Goal: Information Seeking & Learning: Learn about a topic

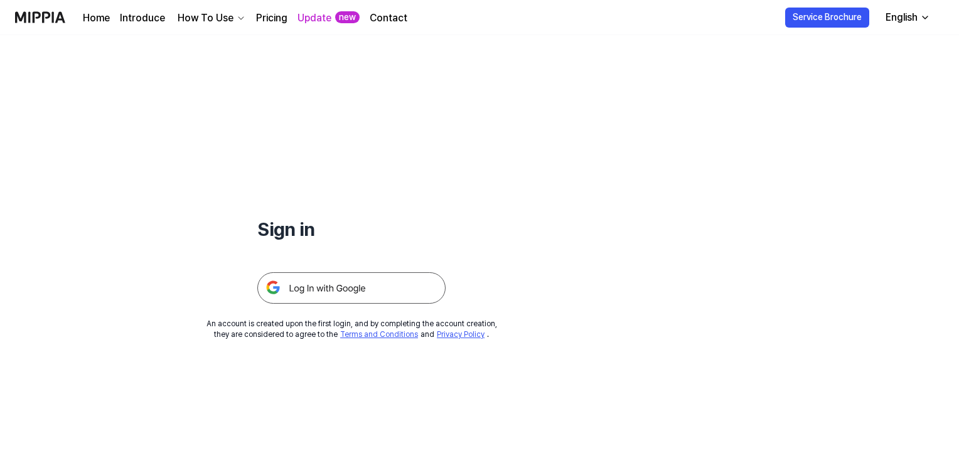
click at [313, 290] on img at bounding box center [351, 287] width 188 height 31
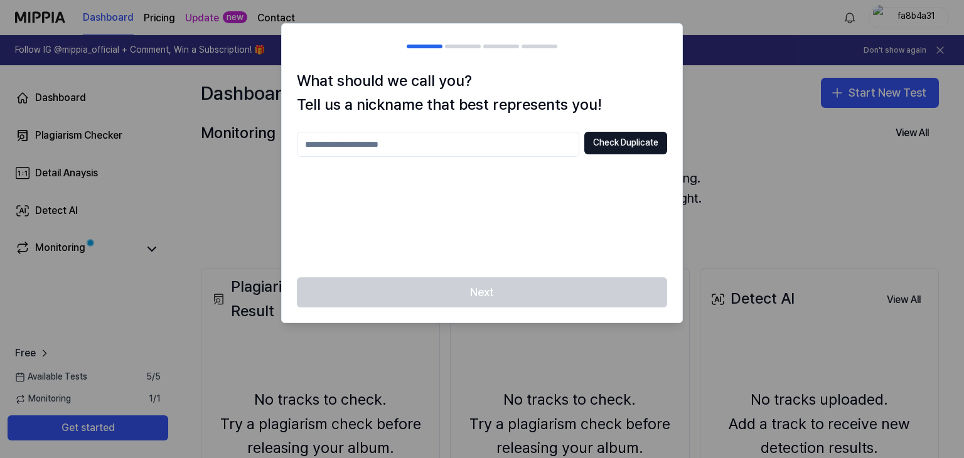
click at [461, 143] on input "text" at bounding box center [438, 144] width 282 height 25
type input "******"
click at [599, 145] on button "Check Duplicate" at bounding box center [625, 143] width 83 height 23
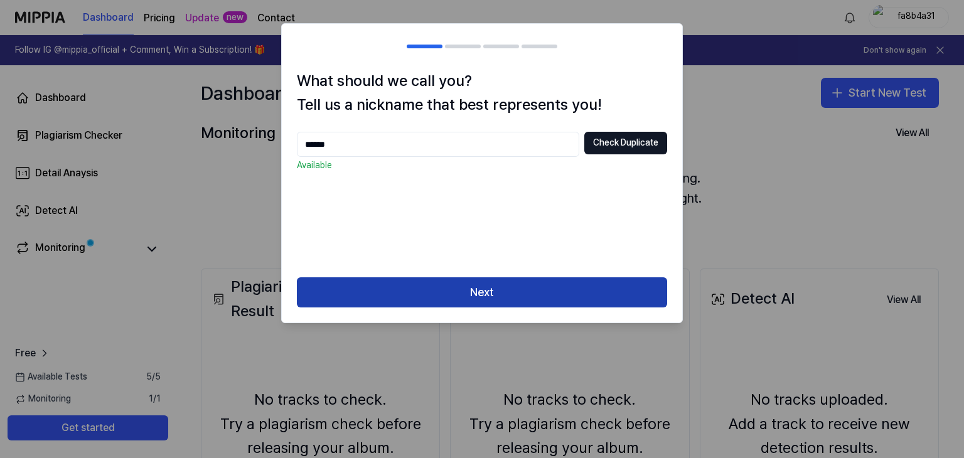
click at [469, 285] on button "Next" at bounding box center [482, 292] width 370 height 30
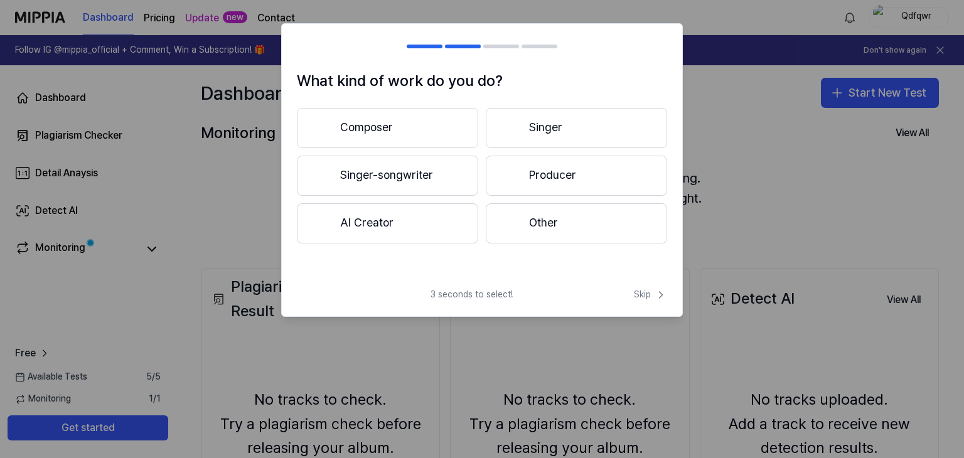
click at [427, 131] on button "Composer" at bounding box center [387, 128] width 181 height 40
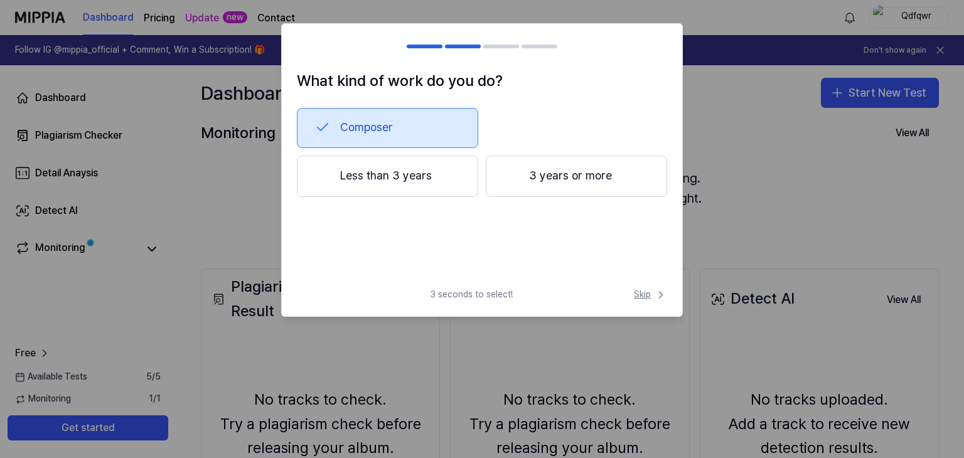
click at [658, 295] on icon at bounding box center [660, 295] width 13 height 13
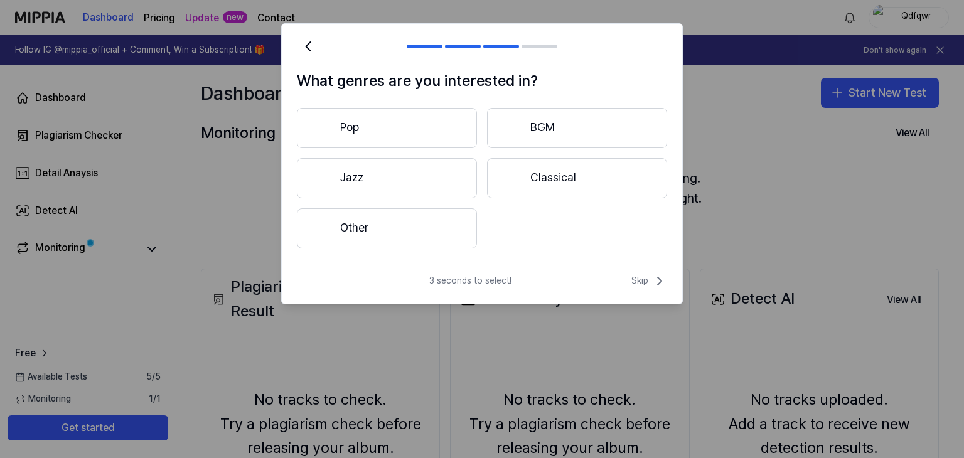
click at [652, 289] on div "3 seconds to select! Skip" at bounding box center [482, 289] width 400 height 30
click at [645, 282] on span "Skip" at bounding box center [649, 281] width 36 height 15
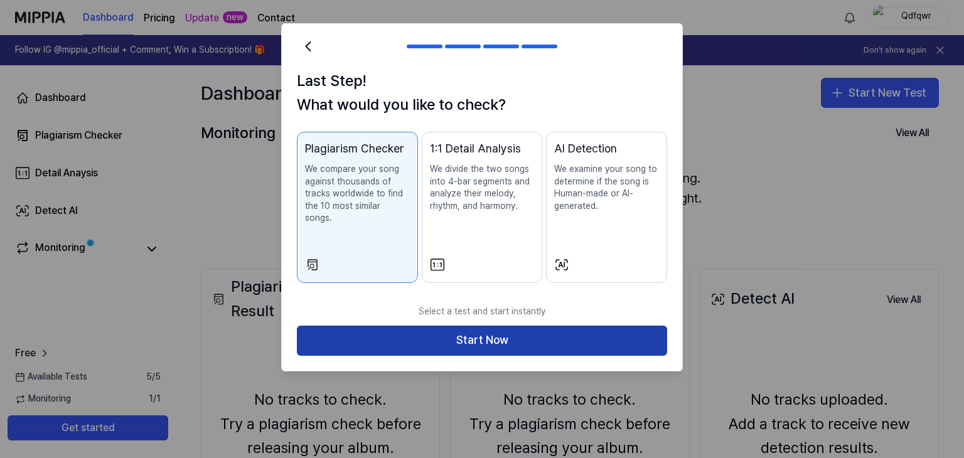
click at [620, 331] on button "Start Now" at bounding box center [482, 341] width 370 height 30
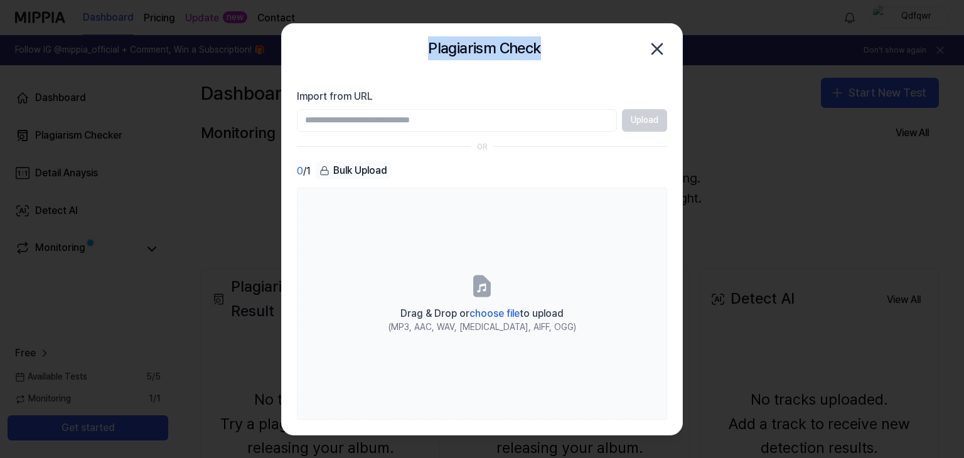
drag, startPoint x: 524, startPoint y: 46, endPoint x: 423, endPoint y: 51, distance: 101.1
click at [423, 51] on div "Plagiarism Check Close" at bounding box center [482, 48] width 370 height 25
click at [428, 125] on input "Import from URL" at bounding box center [457, 120] width 320 height 23
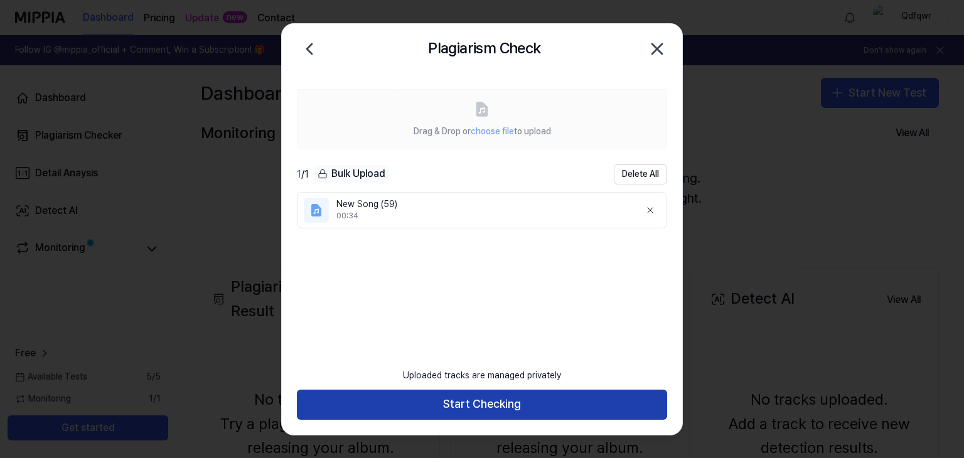
click at [538, 400] on button "Start Checking" at bounding box center [482, 405] width 370 height 30
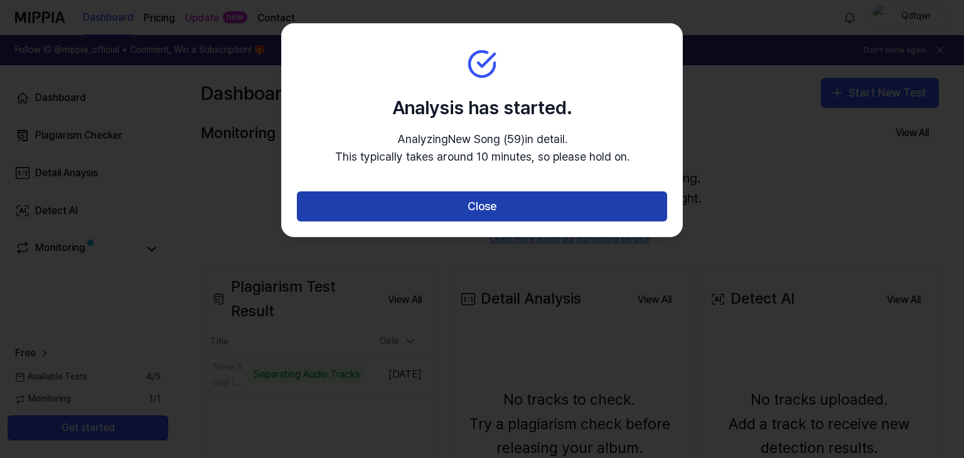
click at [471, 210] on button "Close" at bounding box center [482, 206] width 370 height 30
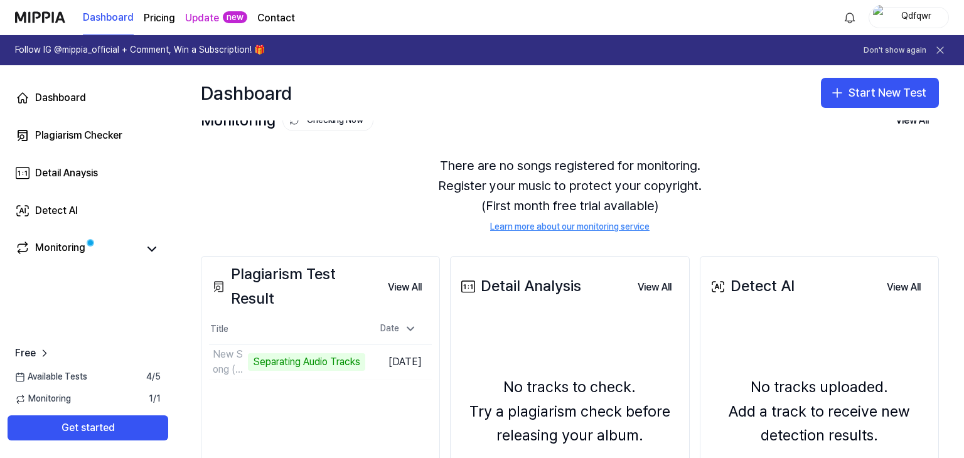
scroll to position [63, 0]
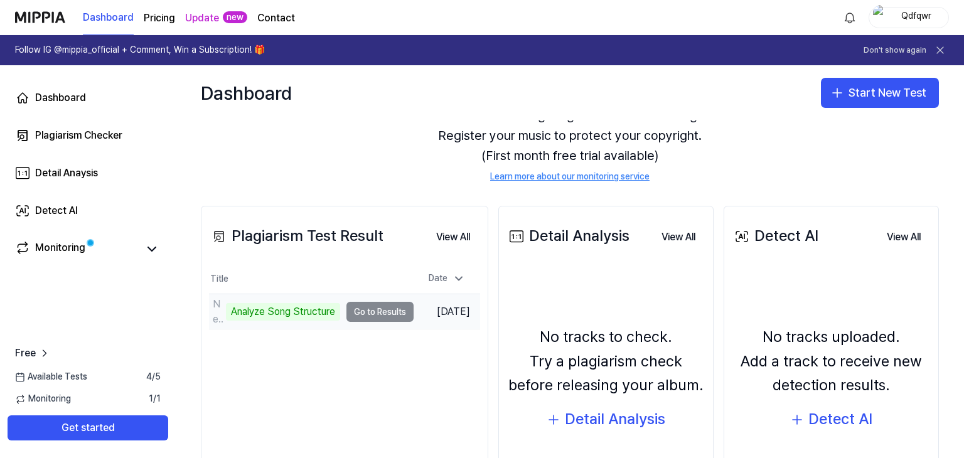
click at [371, 316] on td "New Song (59) Analyze Song Structure Go to Results" at bounding box center [311, 311] width 205 height 35
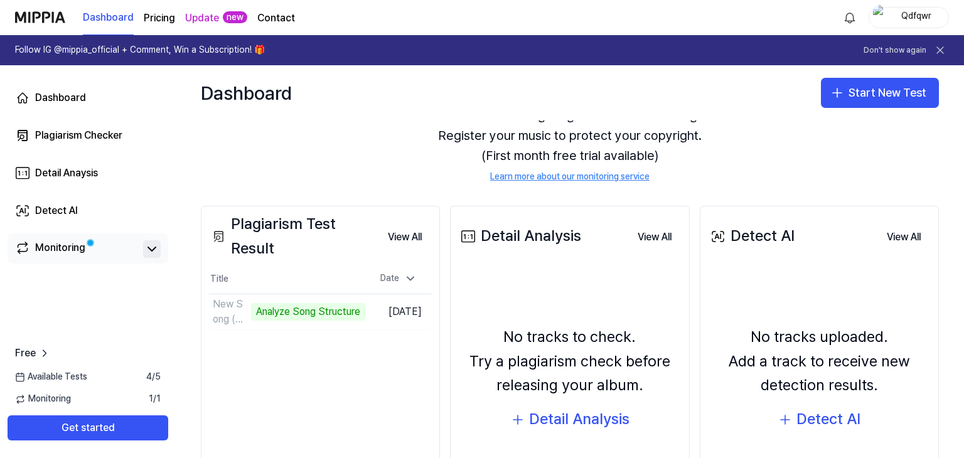
click at [159, 247] on button at bounding box center [152, 249] width 18 height 18
click at [147, 250] on icon at bounding box center [151, 249] width 15 height 15
click at [111, 253] on link "Monitoring" at bounding box center [76, 249] width 123 height 18
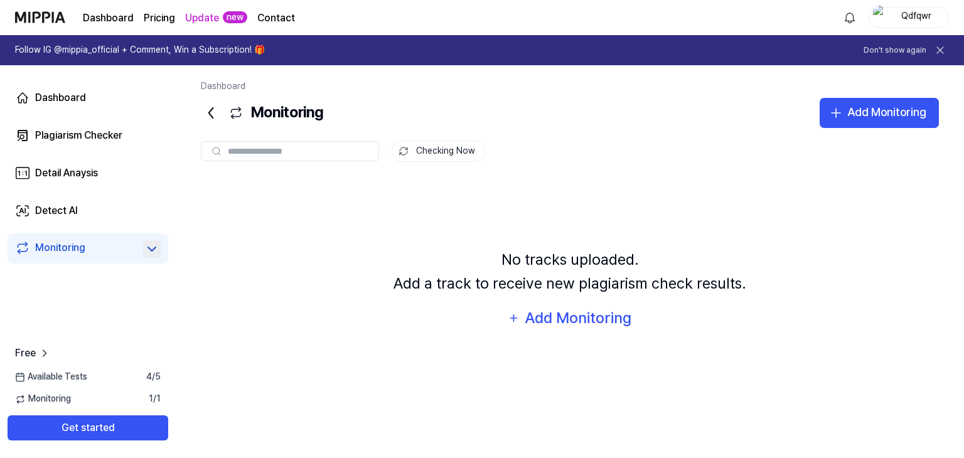
click at [127, 245] on link "Monitoring" at bounding box center [76, 249] width 123 height 18
click at [75, 105] on div "Dashboard" at bounding box center [60, 97] width 51 height 15
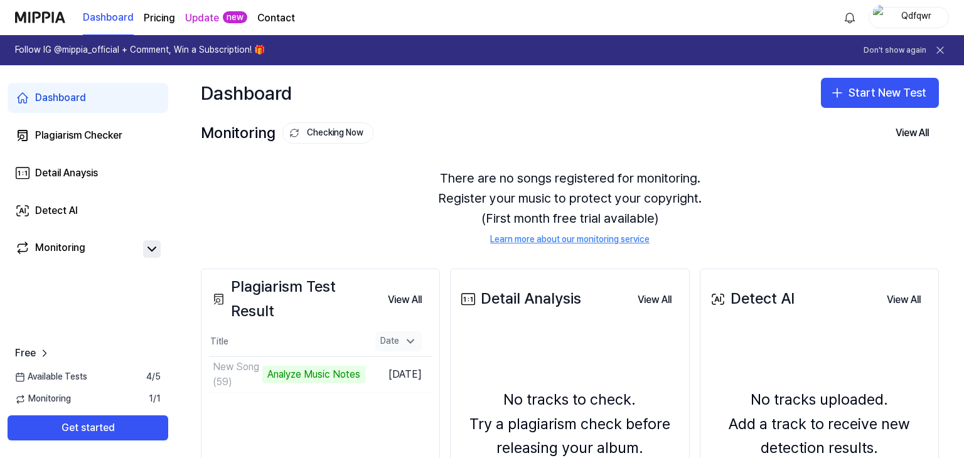
click at [407, 336] on icon at bounding box center [410, 341] width 13 height 13
click at [409, 337] on icon at bounding box center [410, 341] width 13 height 13
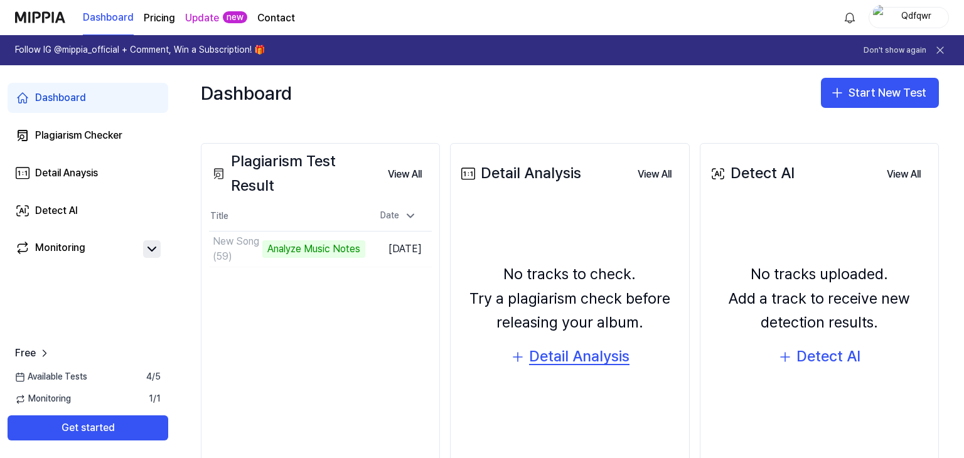
scroll to position [63, 0]
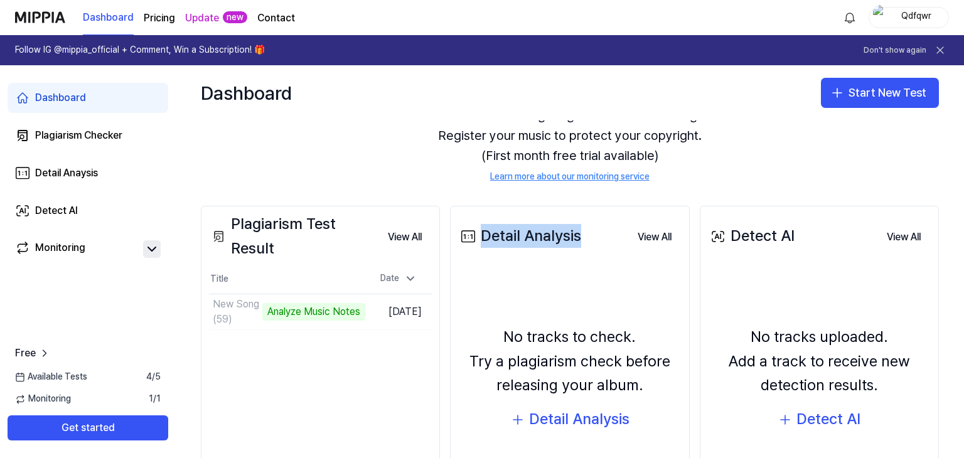
click at [577, 241] on div "Detail Analysis View All" at bounding box center [569, 236] width 223 height 35
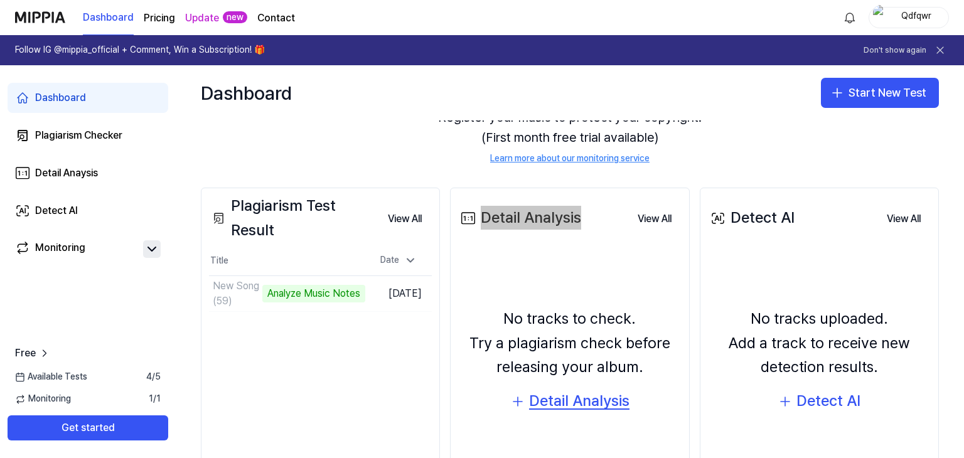
scroll to position [125, 0]
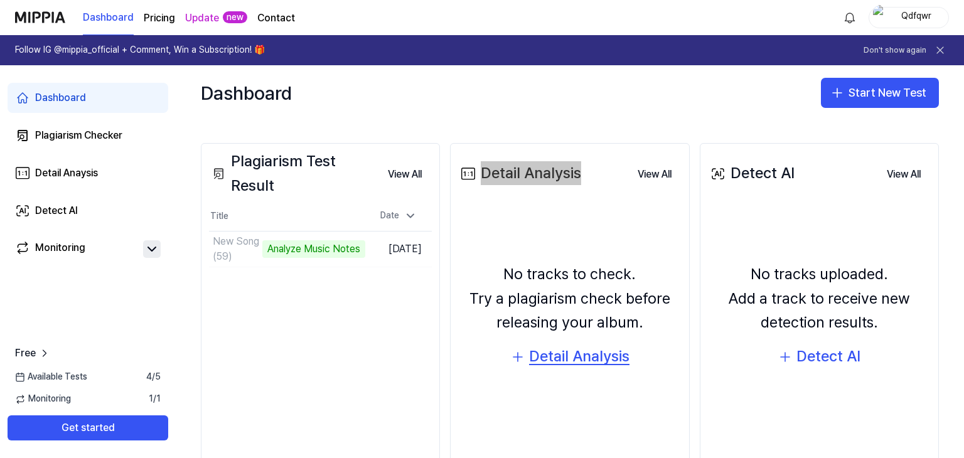
click at [602, 359] on div "Detail Analysis" at bounding box center [579, 356] width 100 height 24
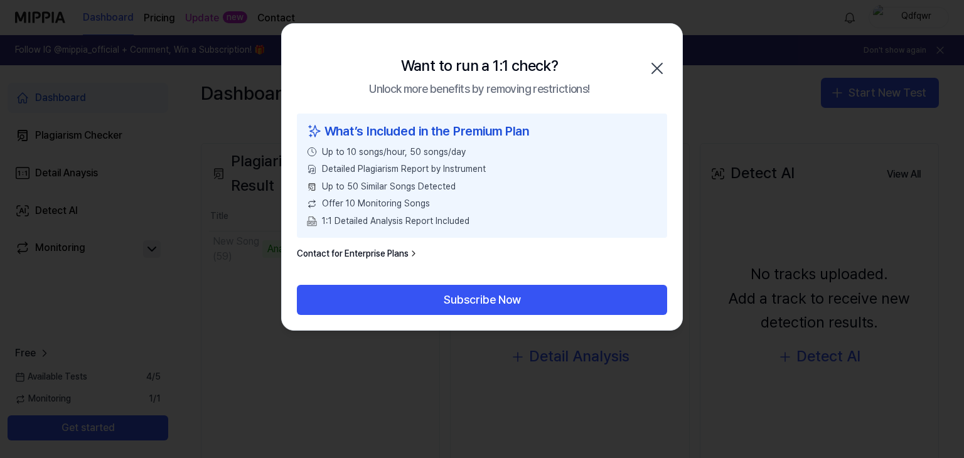
click at [386, 256] on link "Contact for Enterprise Plans" at bounding box center [358, 254] width 122 height 13
click at [399, 252] on link "Contact for Enterprise Plans" at bounding box center [358, 254] width 122 height 13
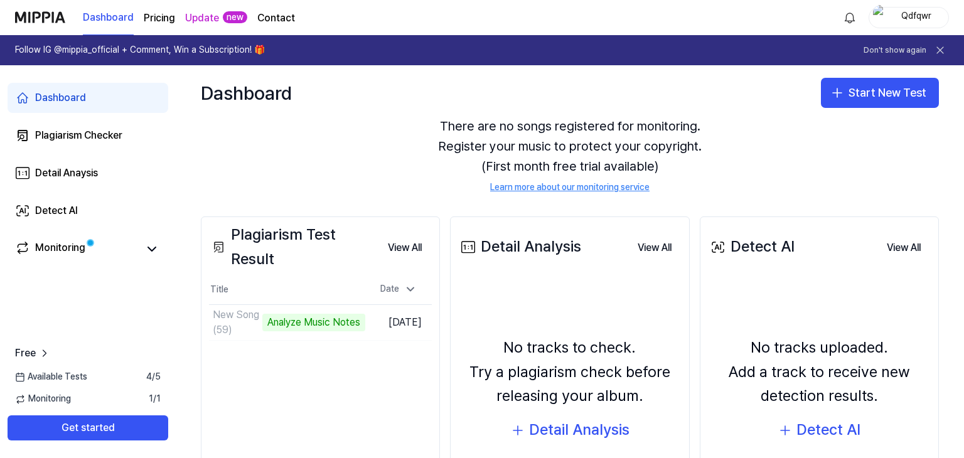
scroll to position [63, 0]
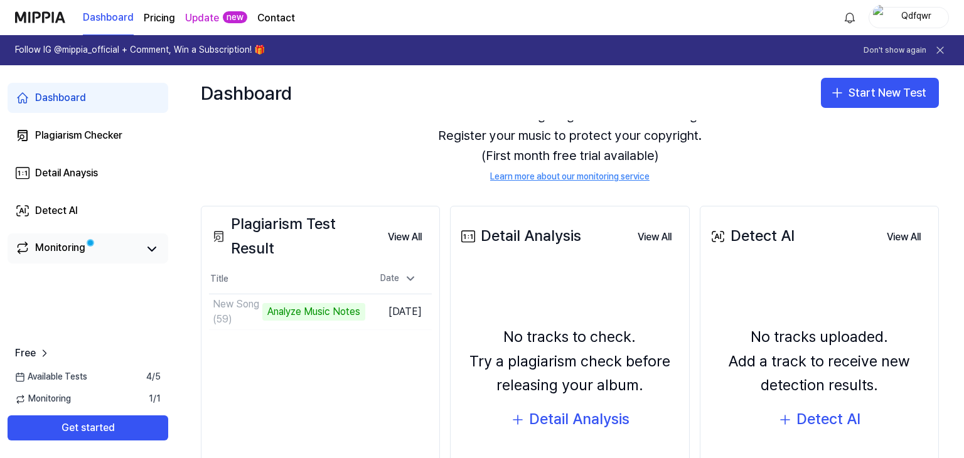
click at [90, 247] on span at bounding box center [91, 243] width 8 height 8
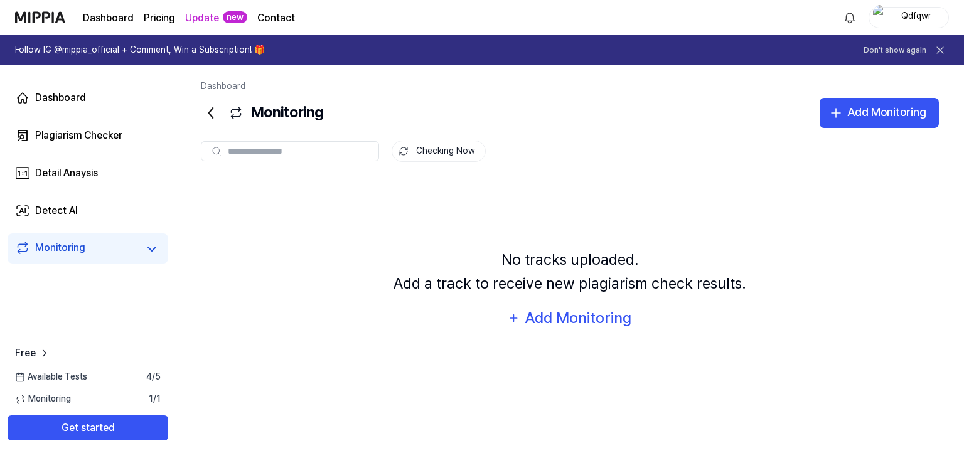
click at [99, 248] on link "Monitoring" at bounding box center [76, 249] width 123 height 18
click at [602, 317] on div "Add Monitoring" at bounding box center [578, 318] width 109 height 24
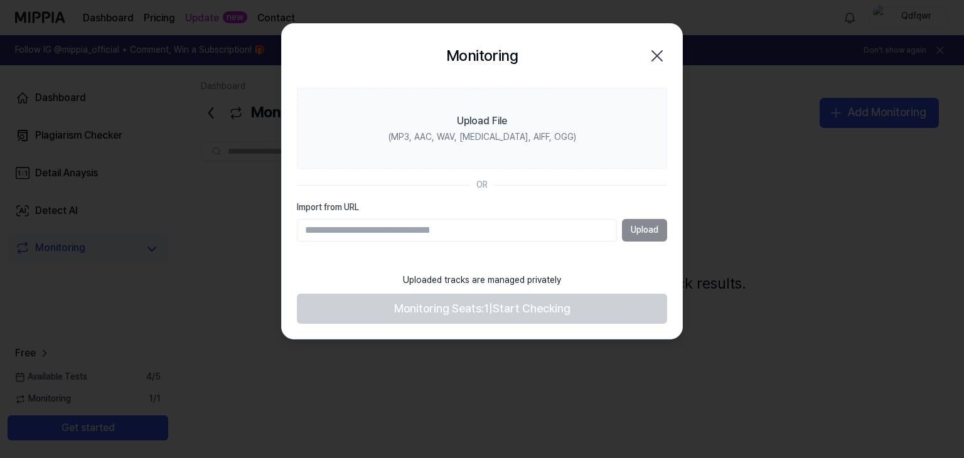
click at [482, 312] on footer "Uploaded tracks are managed privately Monitoring Seats: 1 | Start Checking" at bounding box center [482, 296] width 370 height 58
click at [473, 279] on div "Uploaded tracks are managed privately" at bounding box center [481, 281] width 173 height 28
click at [459, 234] on input "Import from URL" at bounding box center [457, 230] width 320 height 23
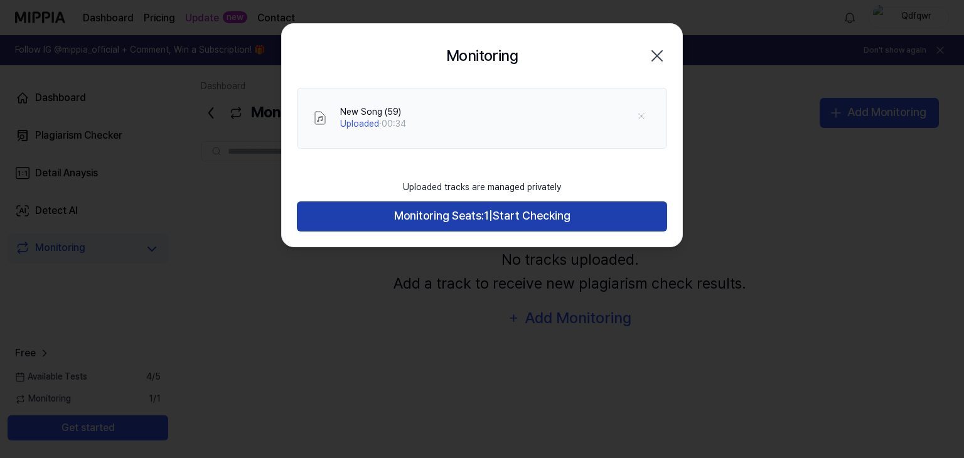
click at [464, 208] on span "Monitoring Seats:" at bounding box center [439, 216] width 90 height 18
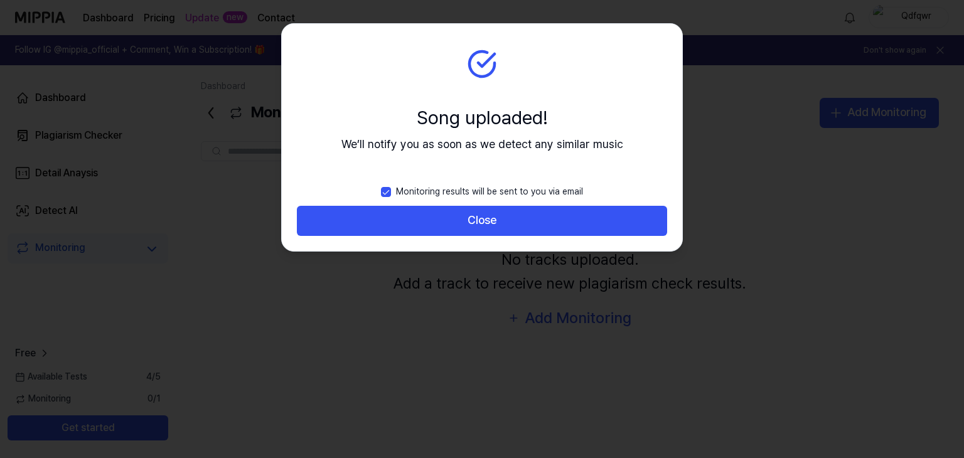
click at [432, 196] on label "Monitoring results will be sent to you via email" at bounding box center [482, 192] width 202 height 28
click at [391, 196] on button "Monitoring results will be sent to you via email" at bounding box center [386, 192] width 10 height 10
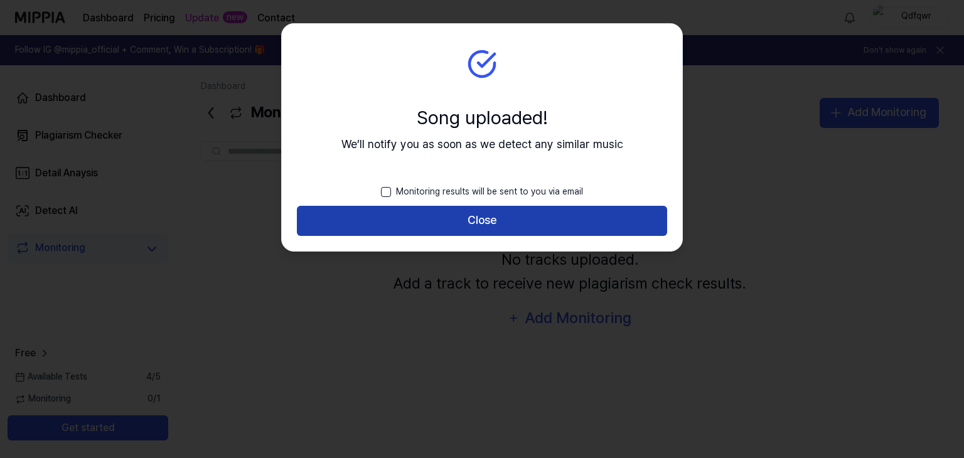
click at [412, 216] on button "Close" at bounding box center [482, 221] width 370 height 30
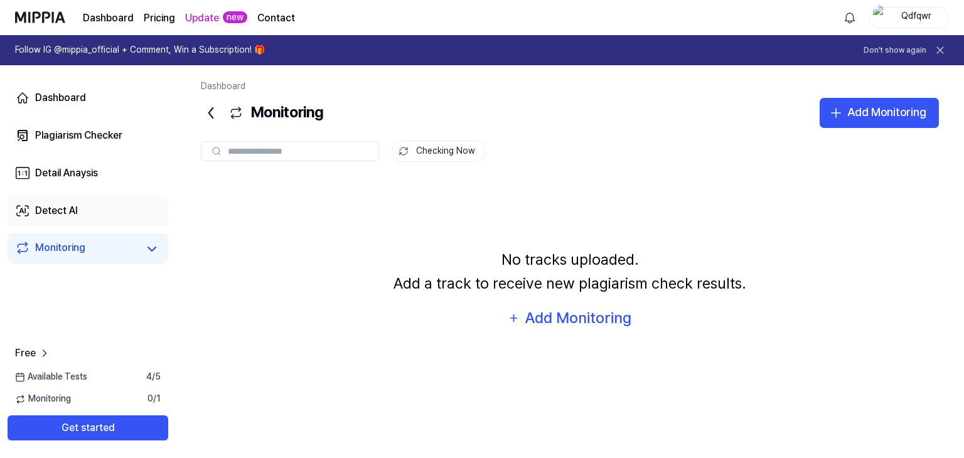
click at [99, 217] on link "Detect AI" at bounding box center [88, 211] width 161 height 30
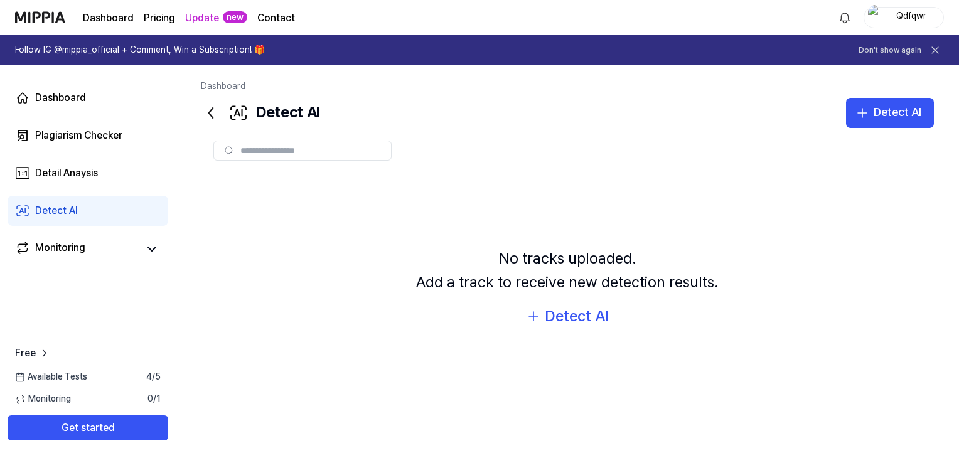
click at [90, 216] on link "Detect AI" at bounding box center [88, 211] width 161 height 30
click at [555, 317] on div "Detect AI" at bounding box center [577, 316] width 64 height 24
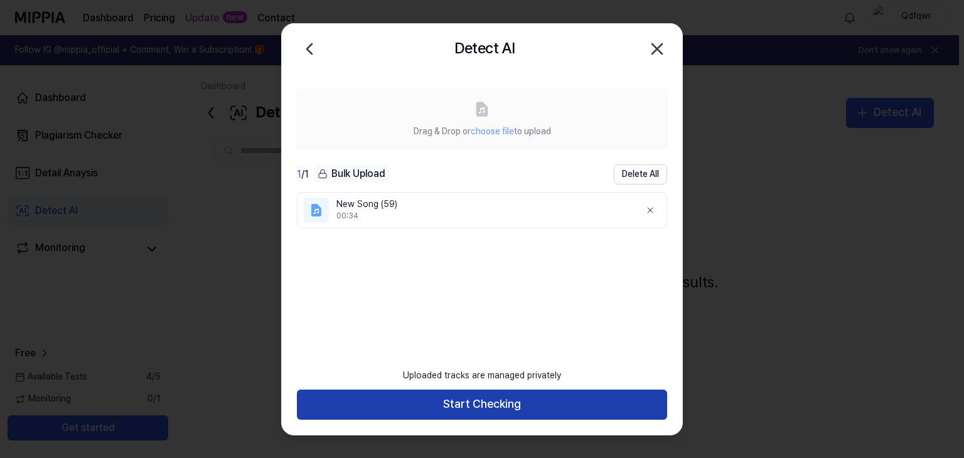
click at [513, 408] on button "Start Checking" at bounding box center [482, 405] width 370 height 30
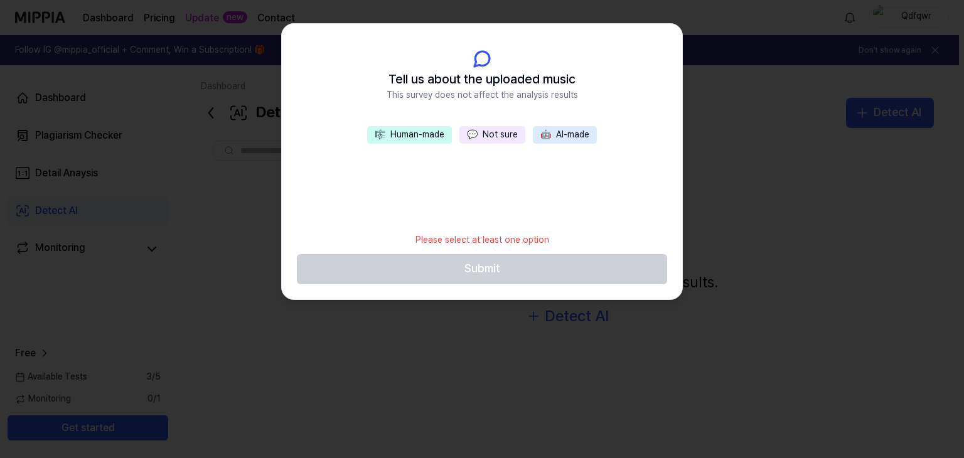
click at [404, 135] on button "🎼 Human-made" at bounding box center [409, 135] width 85 height 18
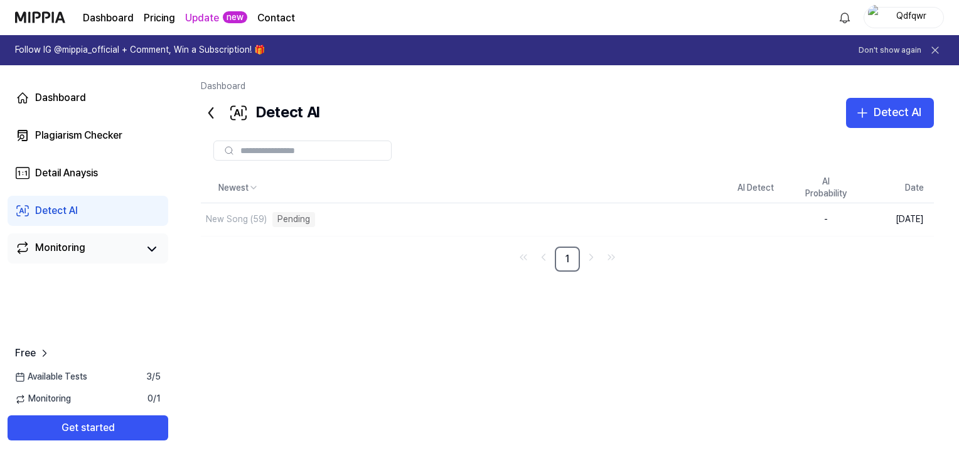
click at [136, 242] on link "Monitoring" at bounding box center [76, 249] width 123 height 18
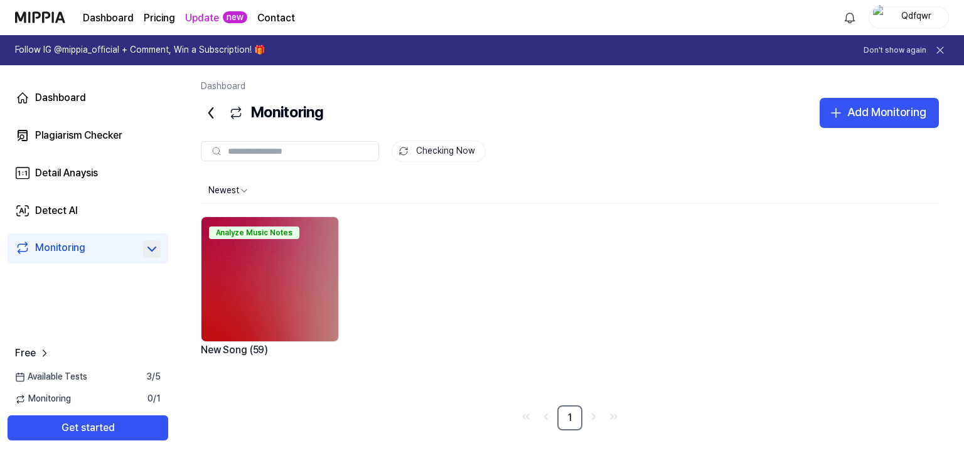
click at [153, 250] on icon at bounding box center [152, 249] width 8 height 4
click at [153, 250] on icon at bounding box center [151, 249] width 15 height 15
click at [253, 233] on div "Analyze Music Notes" at bounding box center [254, 232] width 90 height 13
click at [248, 257] on img at bounding box center [269, 279] width 137 height 124
click at [58, 174] on div "Detail Anaysis" at bounding box center [66, 173] width 63 height 15
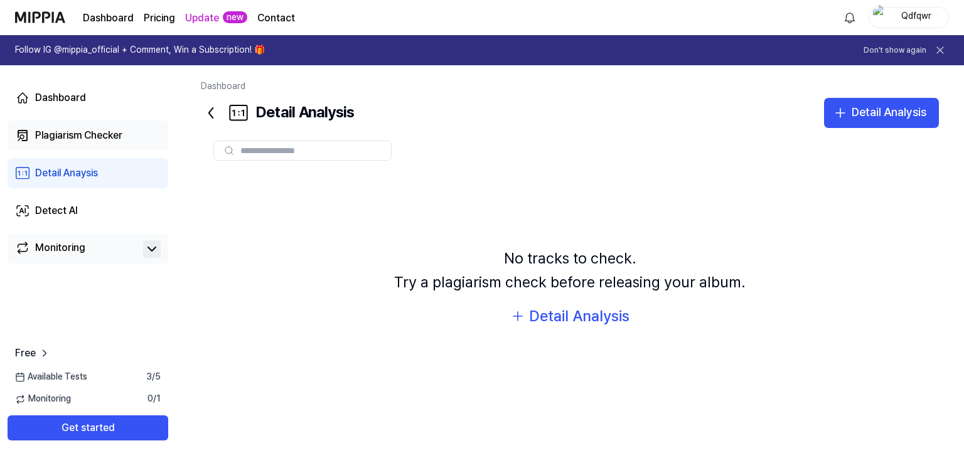
click at [83, 136] on div "Plagiarism Checker" at bounding box center [78, 135] width 87 height 15
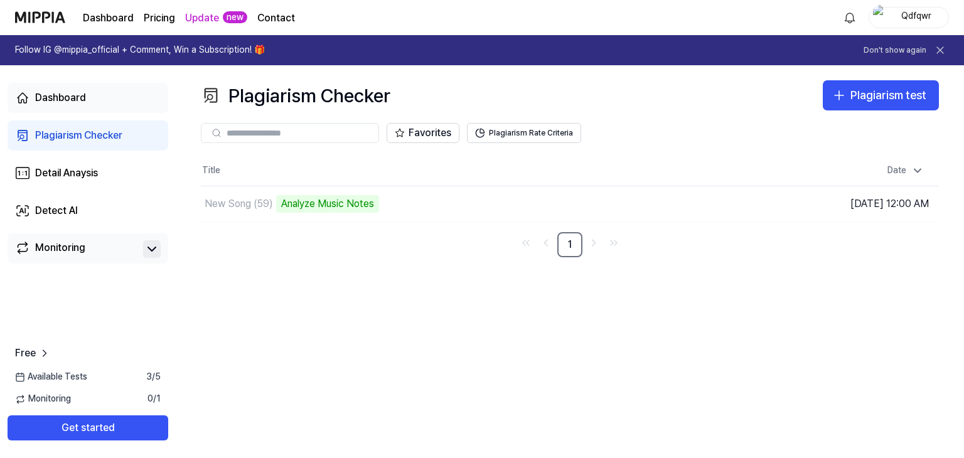
click at [94, 111] on link "Dashboard" at bounding box center [88, 98] width 161 height 30
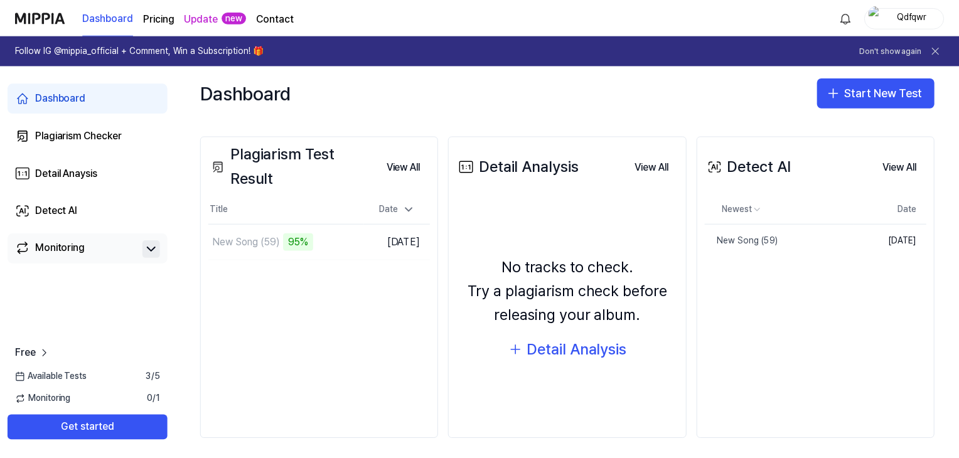
scroll to position [240, 0]
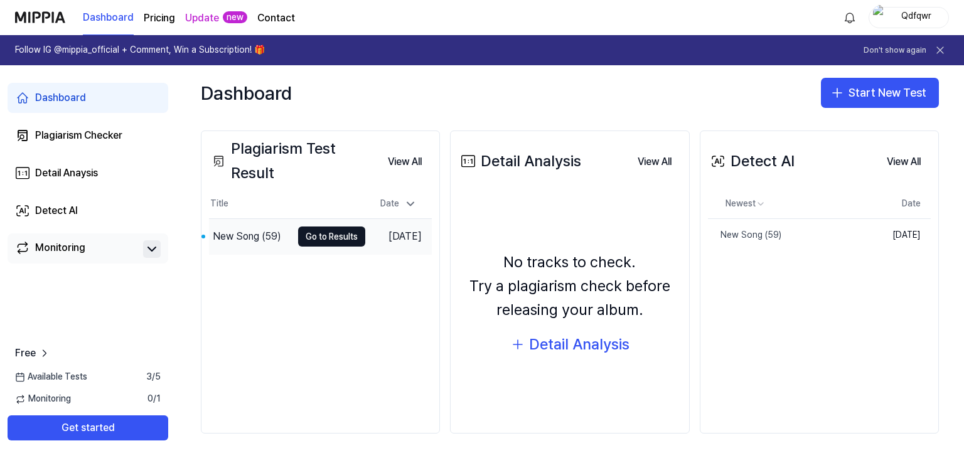
click at [216, 233] on div "New Song (59)" at bounding box center [247, 236] width 68 height 15
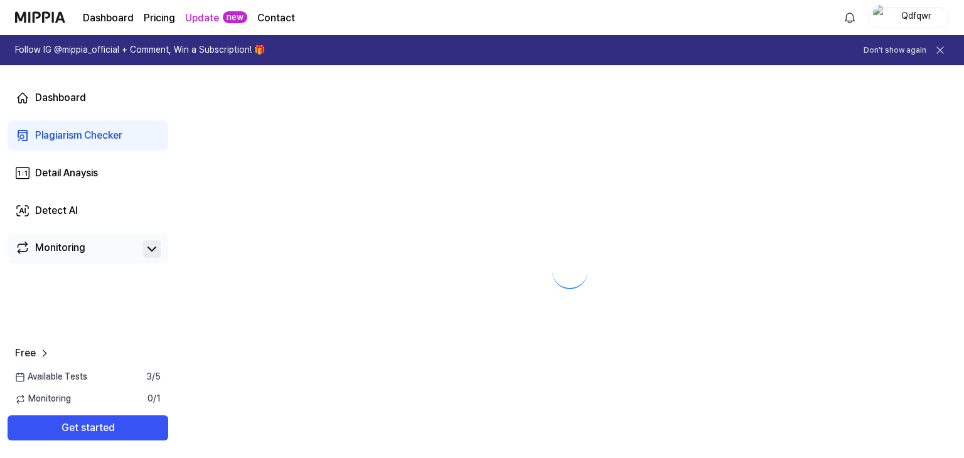
click at [307, 237] on div at bounding box center [570, 261] width 788 height 393
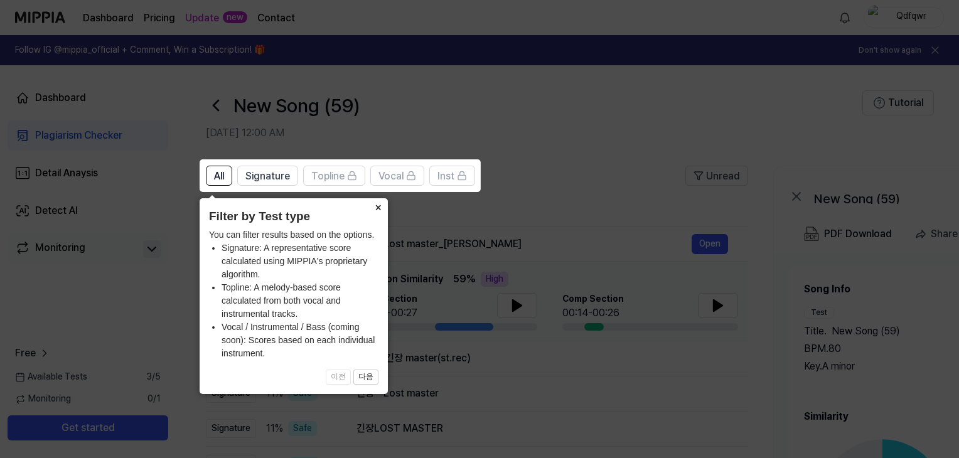
click at [377, 203] on button "×" at bounding box center [378, 207] width 20 height 18
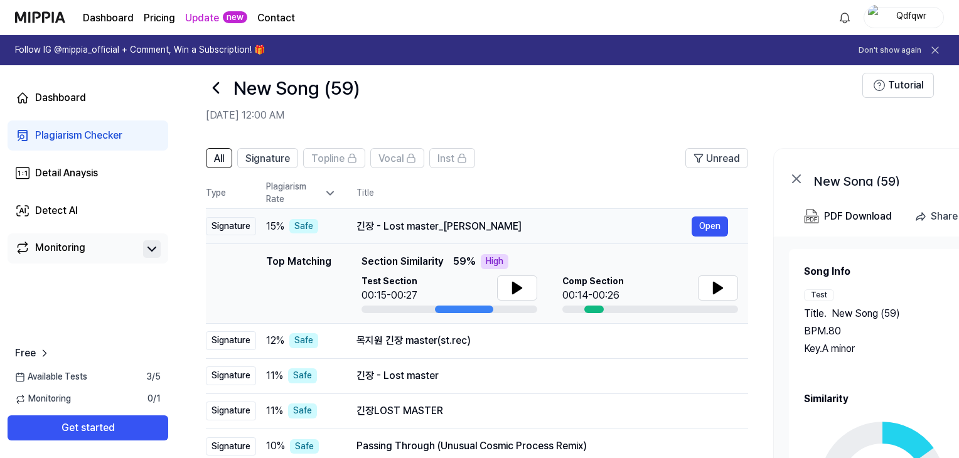
scroll to position [63, 0]
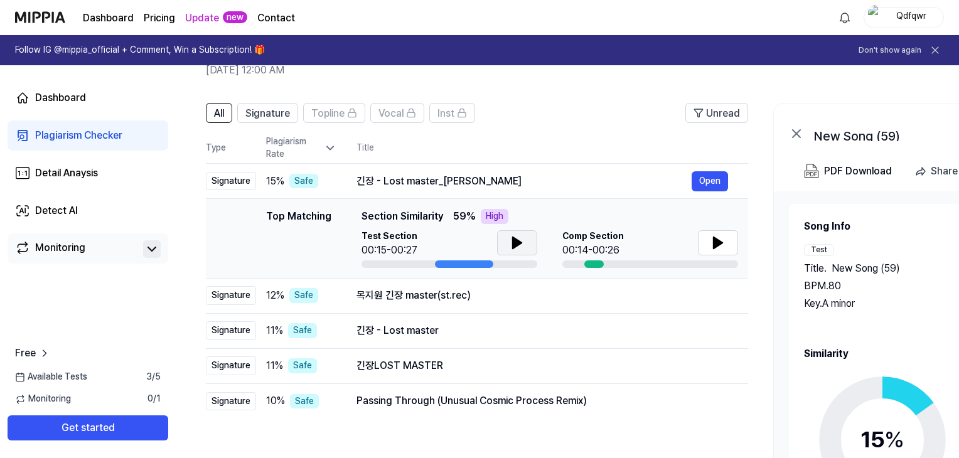
click at [510, 242] on icon at bounding box center [516, 242] width 15 height 15
click at [531, 244] on button at bounding box center [517, 242] width 40 height 25
click at [715, 244] on icon at bounding box center [717, 242] width 9 height 11
click at [527, 242] on button at bounding box center [517, 242] width 40 height 25
click at [706, 299] on button "Open" at bounding box center [709, 295] width 36 height 20
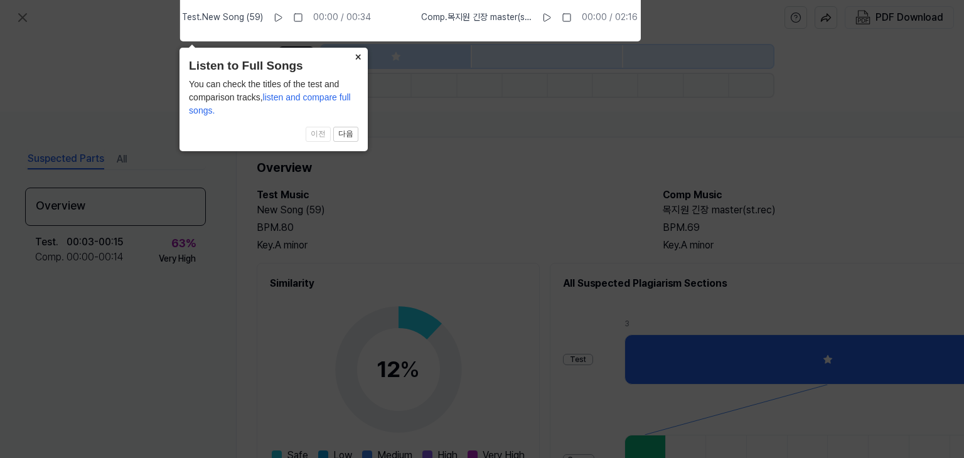
click at [361, 58] on button "×" at bounding box center [358, 57] width 20 height 18
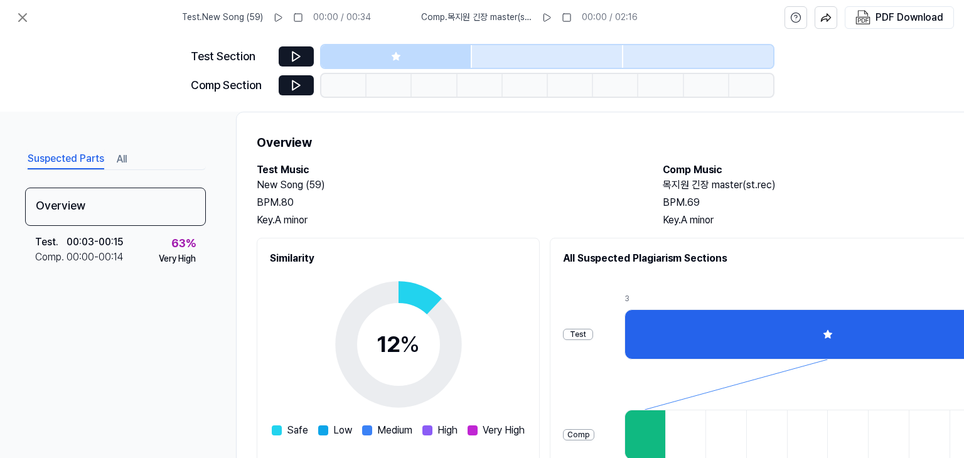
scroll to position [23, 0]
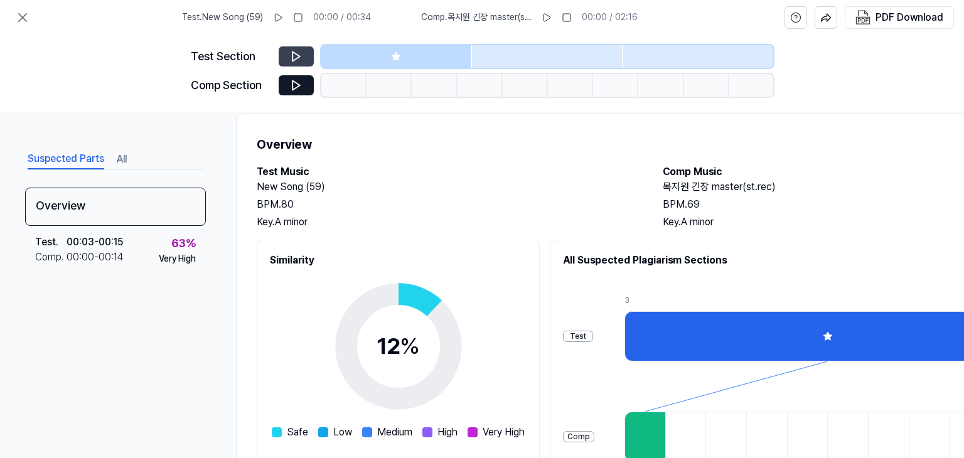
click at [290, 56] on icon at bounding box center [296, 56] width 13 height 13
click at [297, 58] on icon at bounding box center [296, 56] width 8 height 9
click at [303, 84] on button at bounding box center [296, 85] width 35 height 20
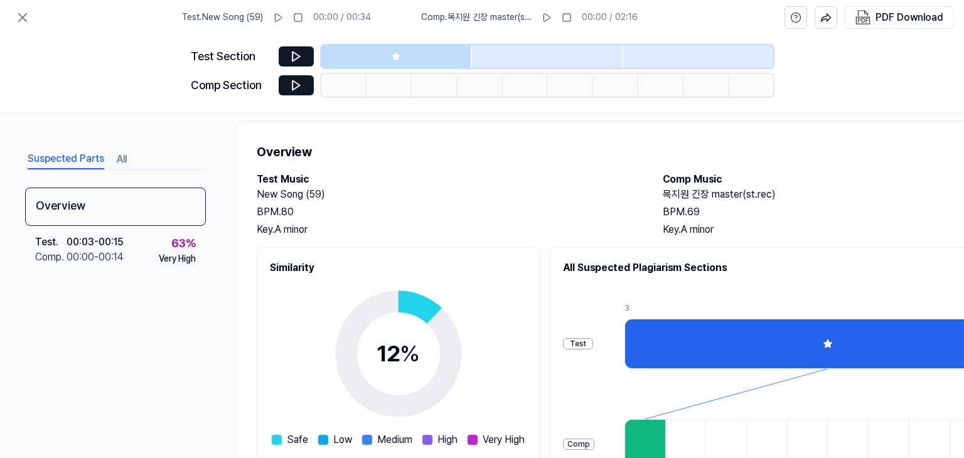
scroll to position [0, 0]
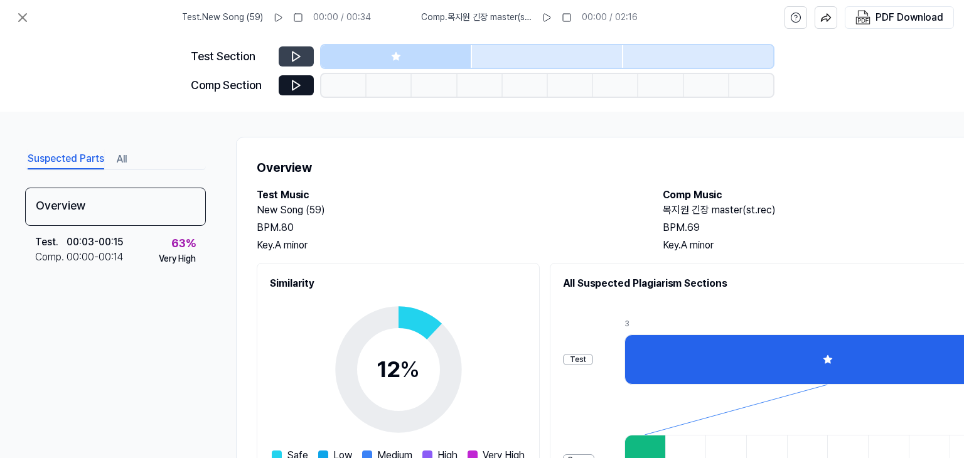
click at [296, 53] on icon at bounding box center [296, 56] width 8 height 9
click at [297, 86] on icon at bounding box center [296, 85] width 13 height 13
click at [296, 65] on button at bounding box center [296, 56] width 35 height 20
drag, startPoint x: 439, startPoint y: 56, endPoint x: 459, endPoint y: 60, distance: 20.4
click at [459, 60] on div at bounding box center [396, 56] width 151 height 23
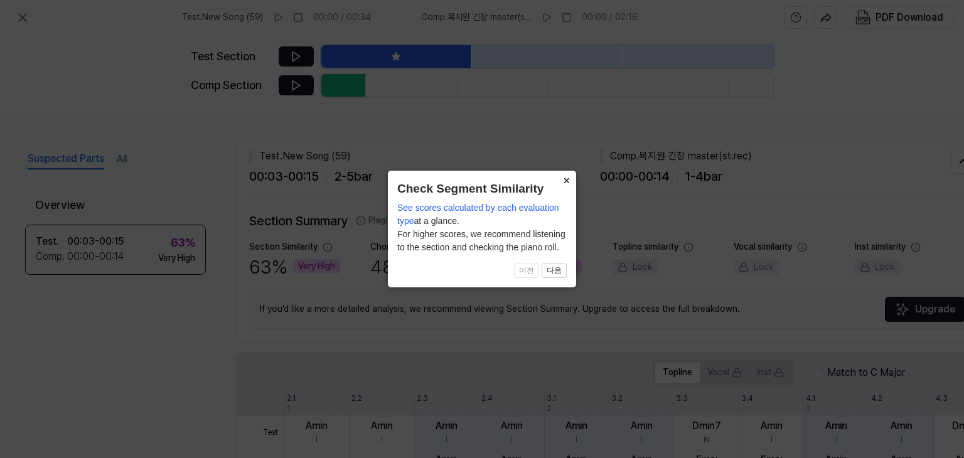
click at [565, 179] on button "×" at bounding box center [566, 180] width 20 height 18
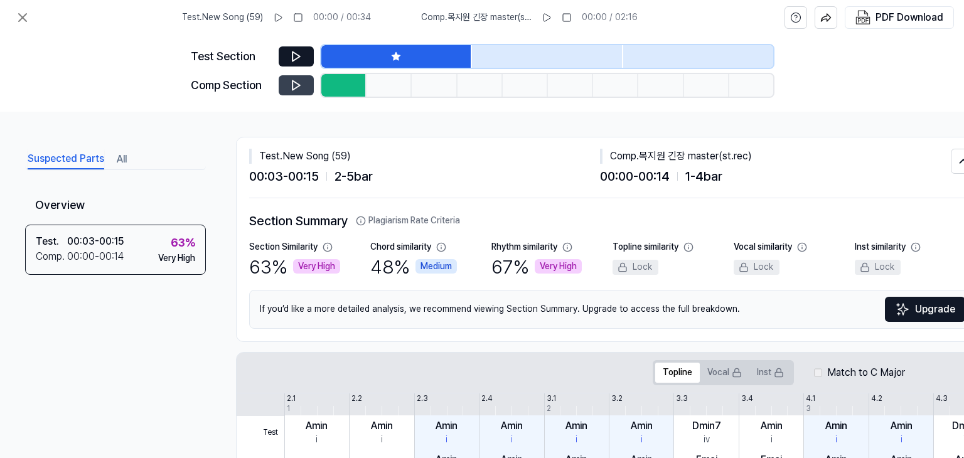
click at [296, 78] on button at bounding box center [296, 85] width 35 height 20
click at [297, 58] on icon at bounding box center [296, 56] width 8 height 9
click at [299, 78] on button at bounding box center [296, 85] width 35 height 20
click at [20, 13] on icon at bounding box center [22, 17] width 15 height 15
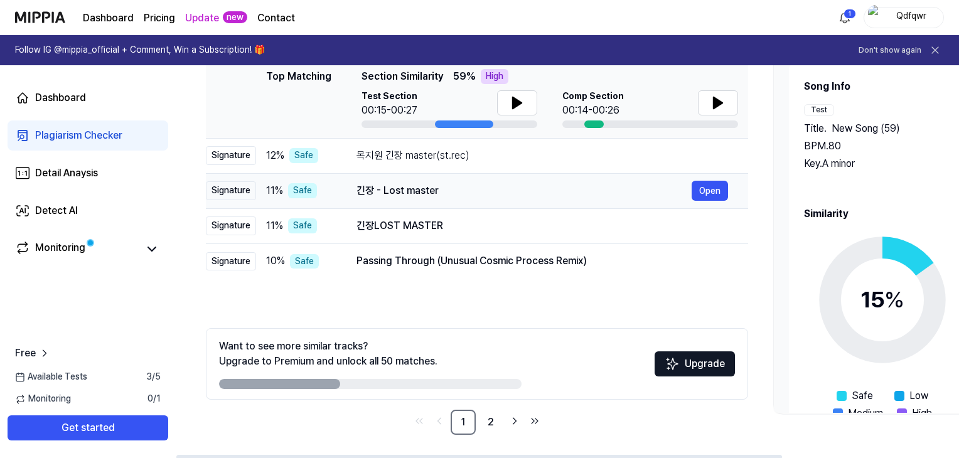
scroll to position [205, 0]
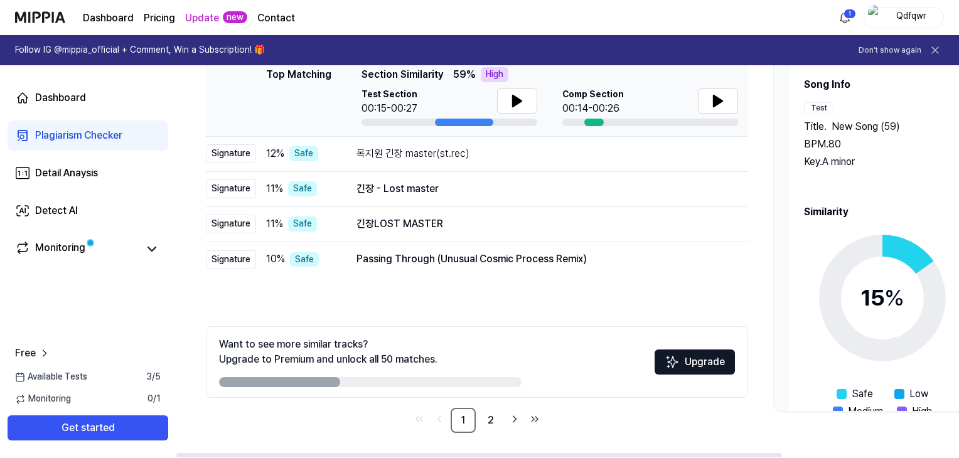
drag, startPoint x: 313, startPoint y: 380, endPoint x: 440, endPoint y: 381, distance: 126.7
click at [442, 382] on div at bounding box center [370, 382] width 302 height 10
click at [495, 415] on link "2" at bounding box center [490, 420] width 25 height 25
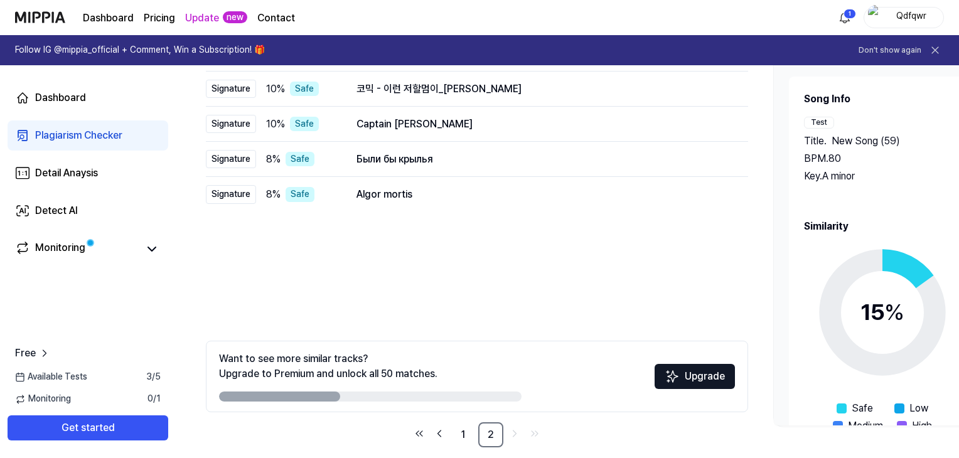
scroll to position [205, 0]
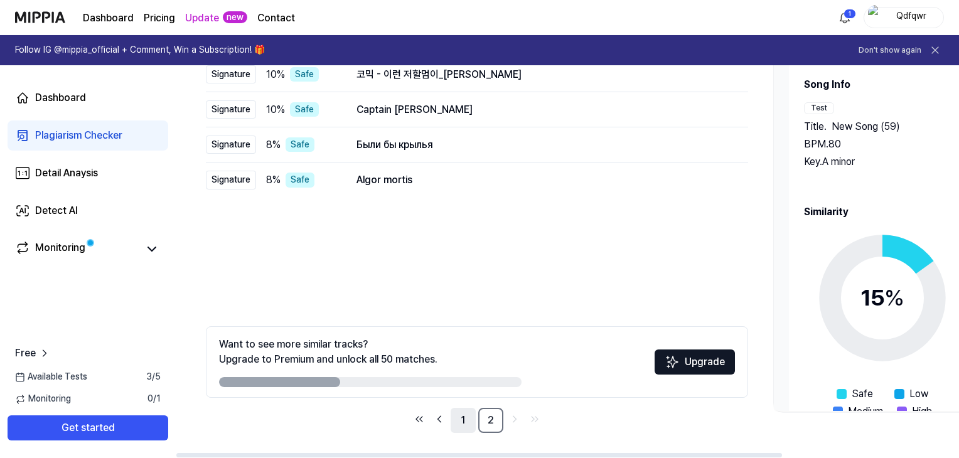
click at [461, 417] on link "1" at bounding box center [462, 420] width 25 height 25
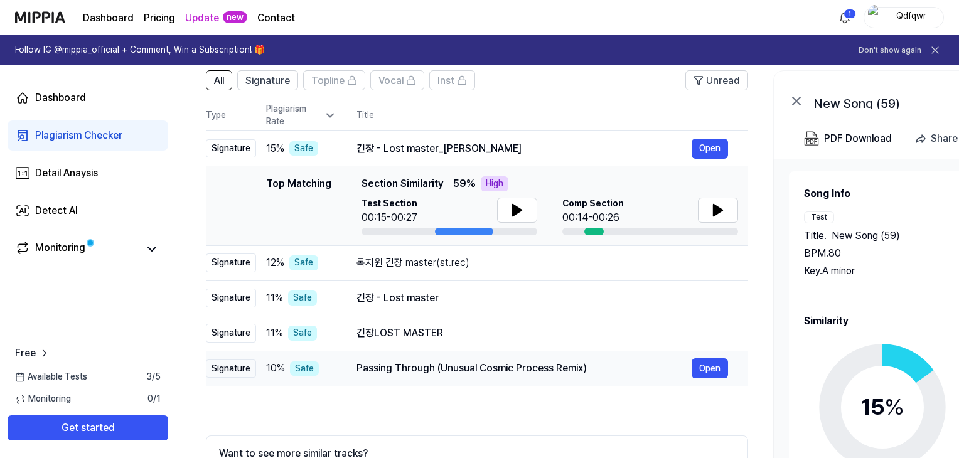
scroll to position [16, 0]
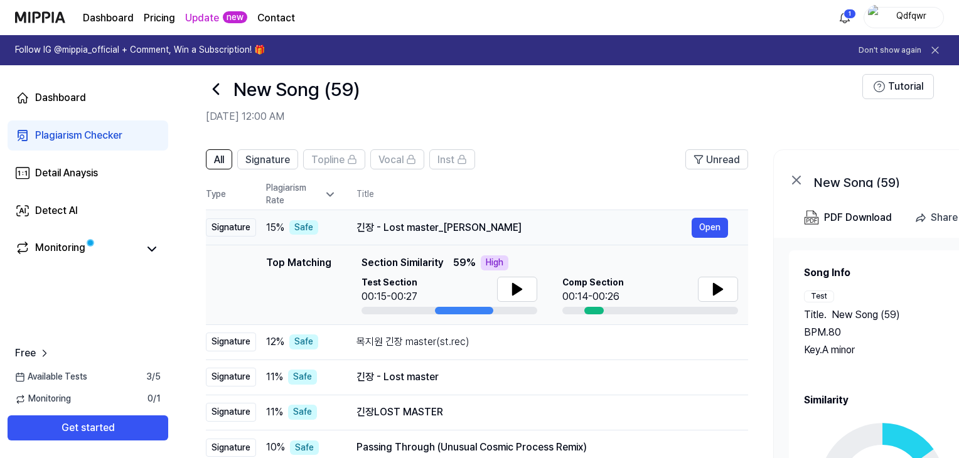
click at [484, 223] on div "긴장 - Lost master_김정민" at bounding box center [523, 227] width 335 height 15
click at [705, 228] on button "Open" at bounding box center [709, 228] width 36 height 20
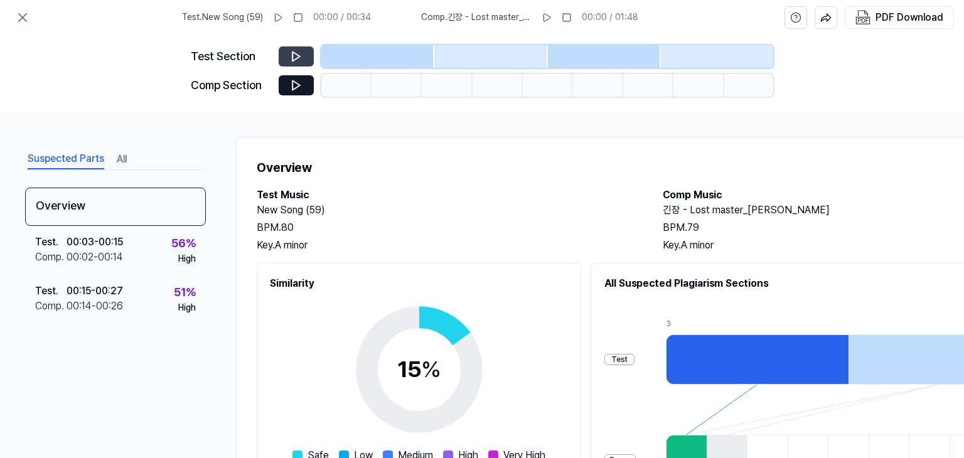
click at [295, 58] on icon at bounding box center [296, 56] width 8 height 9
click at [299, 82] on icon at bounding box center [296, 85] width 13 height 13
click at [399, 60] on div at bounding box center [377, 56] width 113 height 23
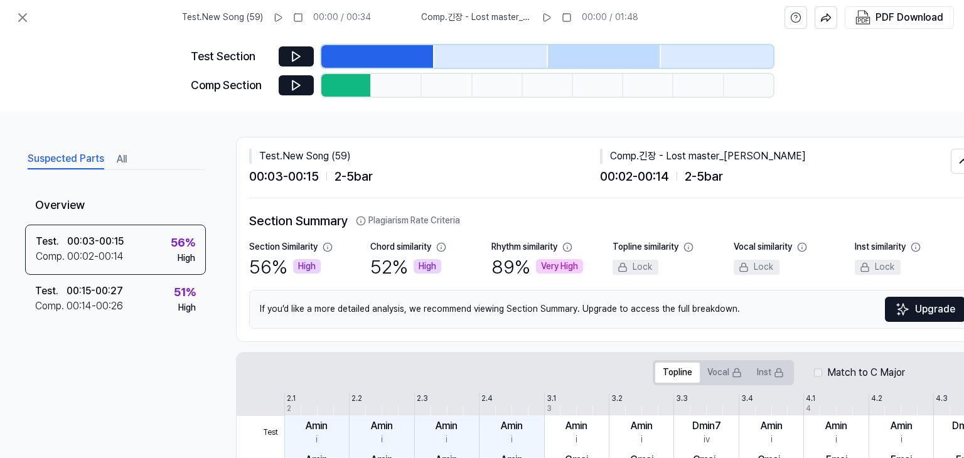
click at [469, 58] on div at bounding box center [490, 56] width 113 height 23
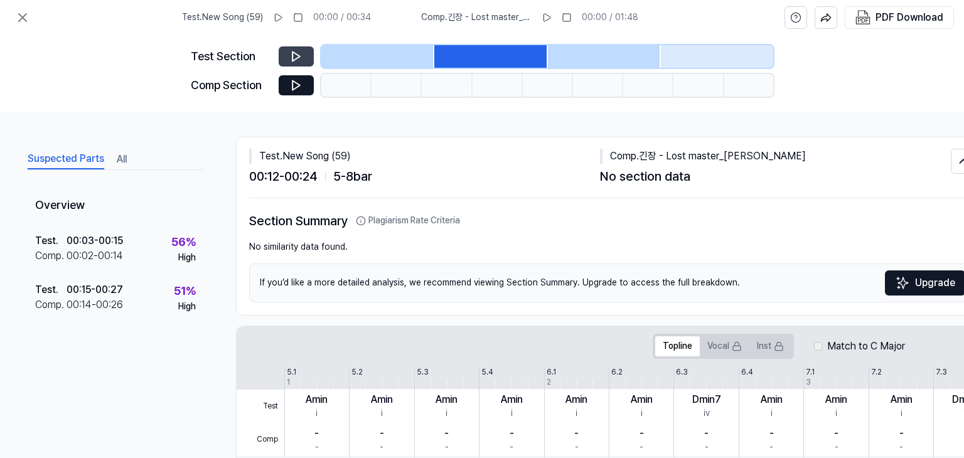
click at [299, 58] on icon at bounding box center [296, 56] width 13 height 13
click at [302, 83] on button at bounding box center [296, 85] width 35 height 20
click at [357, 61] on div at bounding box center [377, 56] width 113 height 23
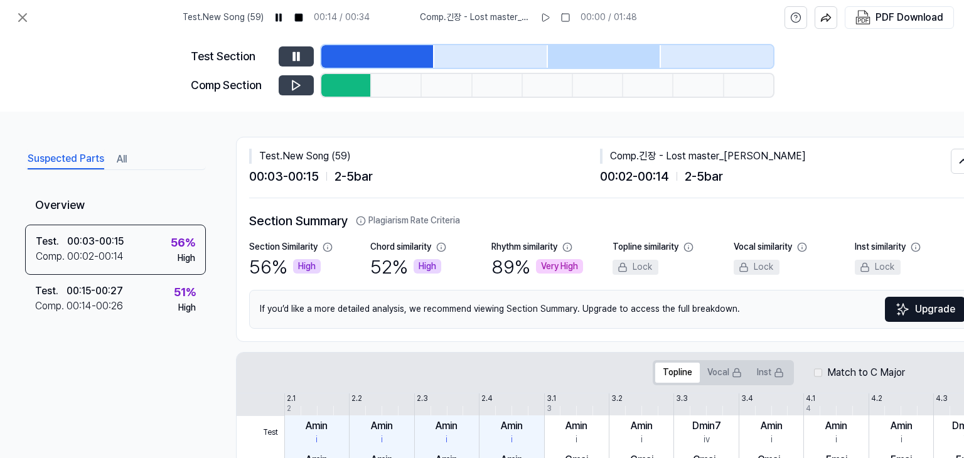
click at [294, 79] on icon at bounding box center [296, 85] width 13 height 13
click at [30, 17] on button at bounding box center [22, 17] width 25 height 25
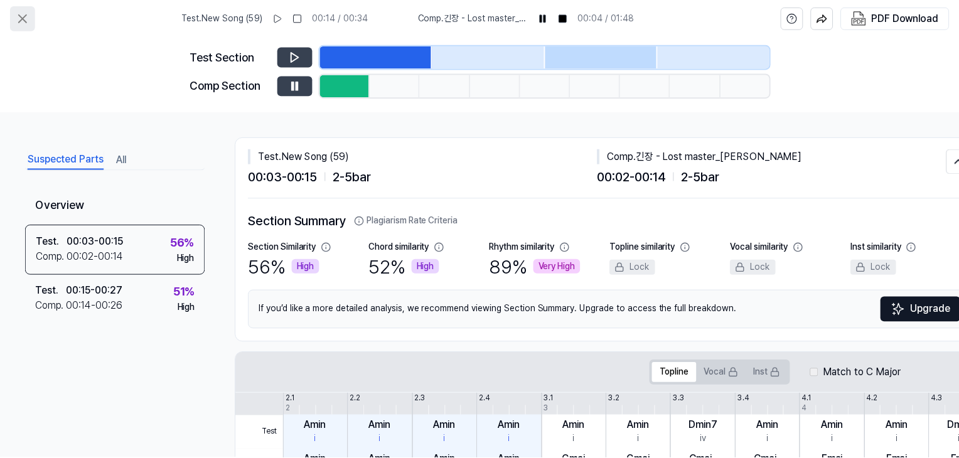
scroll to position [16, 0]
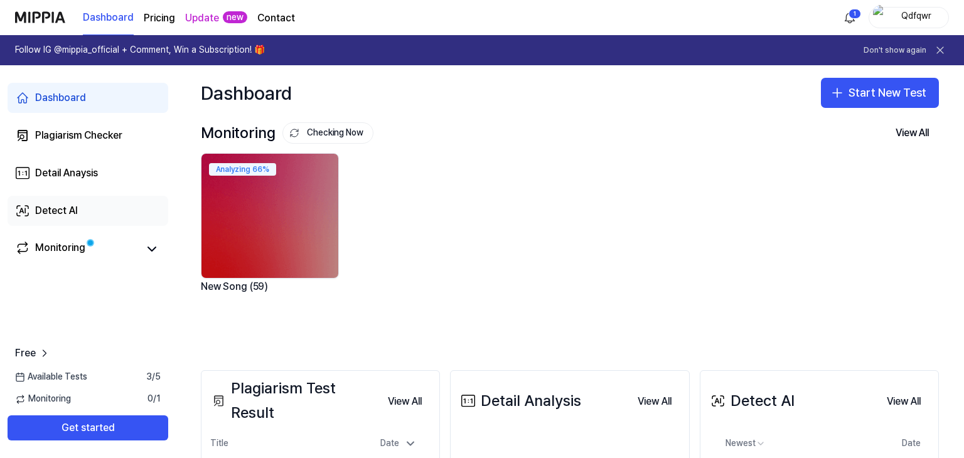
click at [108, 221] on link "Detect AI" at bounding box center [88, 211] width 161 height 30
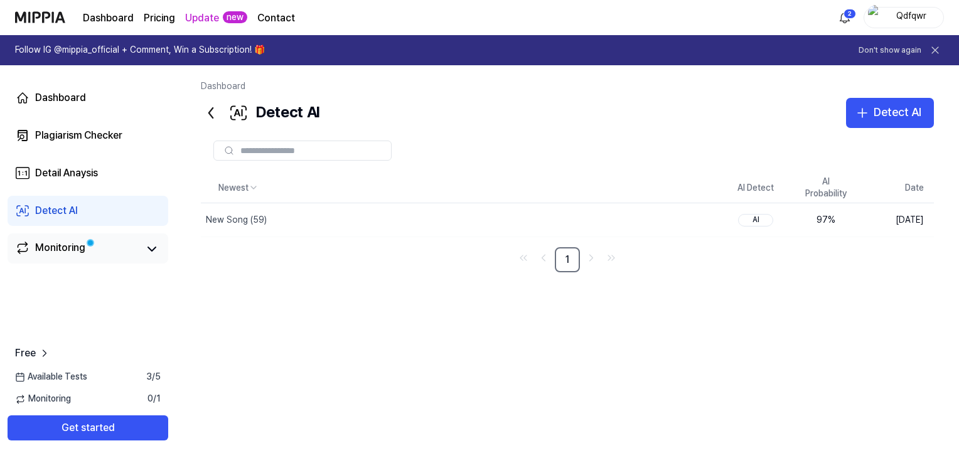
click at [136, 247] on link "Monitoring" at bounding box center [76, 249] width 123 height 18
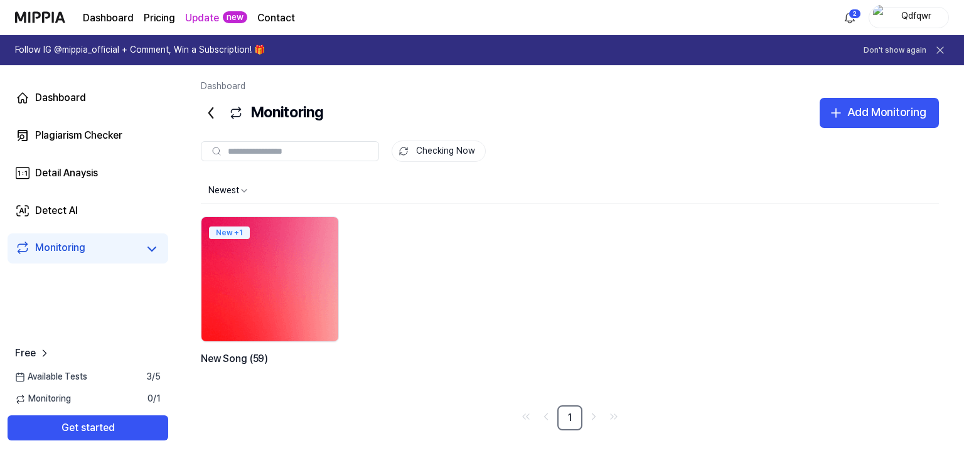
click at [261, 269] on img at bounding box center [269, 279] width 151 height 137
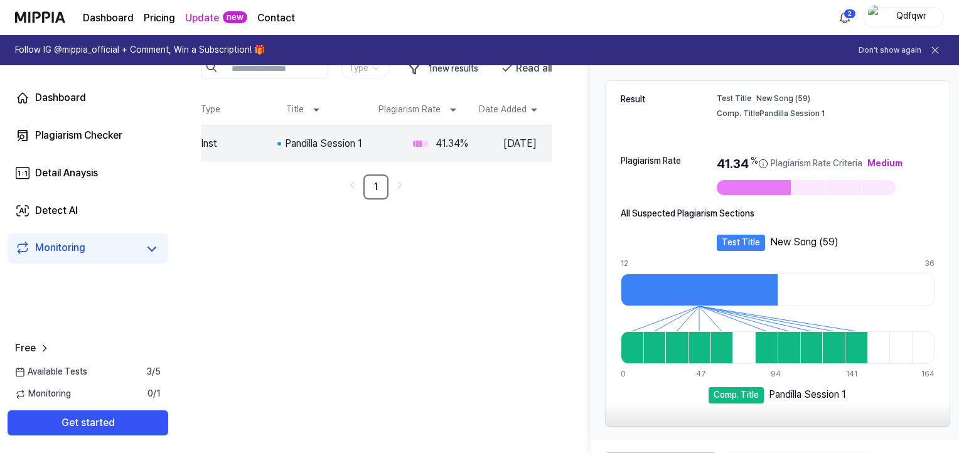
scroll to position [125, 0]
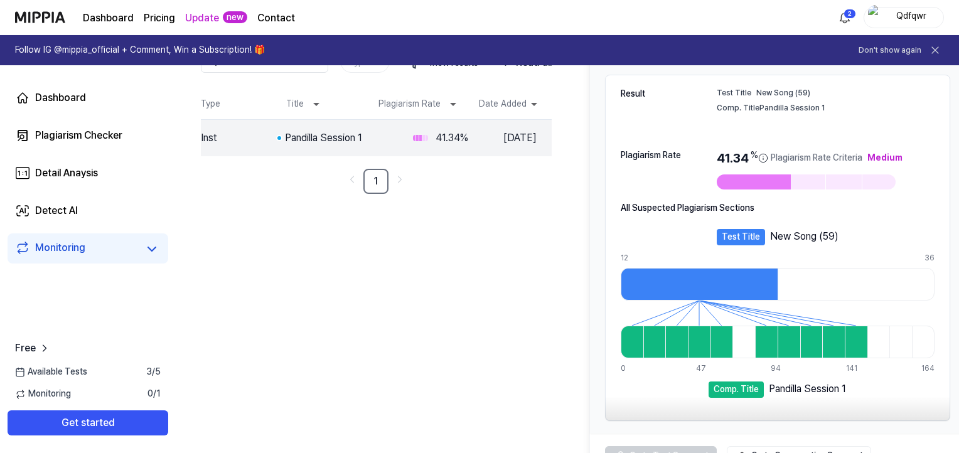
click at [769, 387] on div "Pandilla Session 1" at bounding box center [807, 386] width 77 height 11
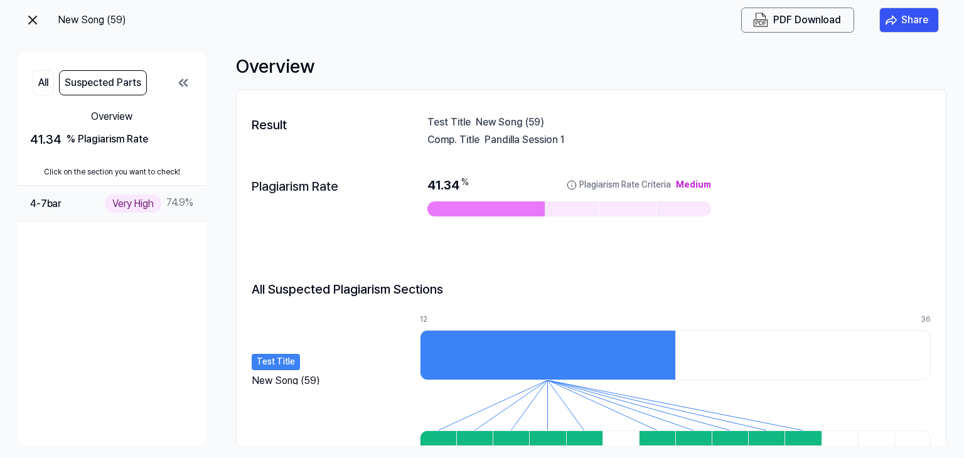
click at [83, 206] on div "4-7 bar Very High 74.9 %" at bounding box center [111, 203] width 163 height 18
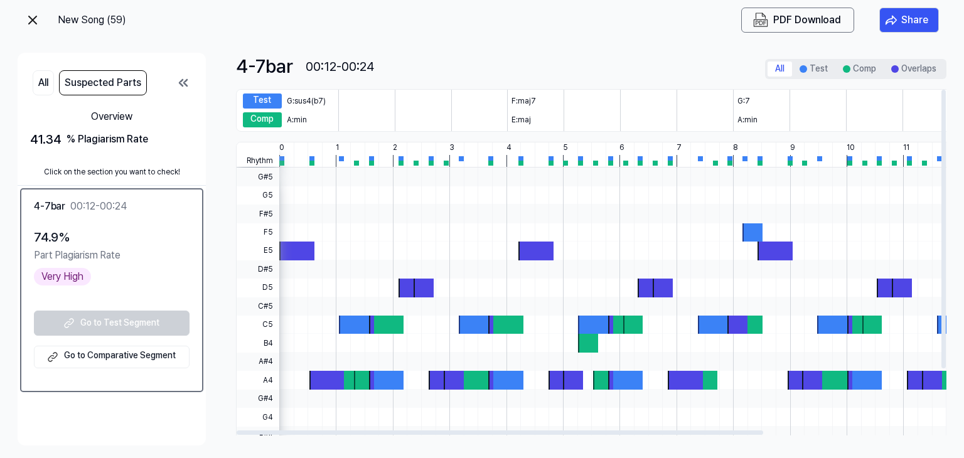
drag, startPoint x: 404, startPoint y: 220, endPoint x: 466, endPoint y: 228, distance: 62.6
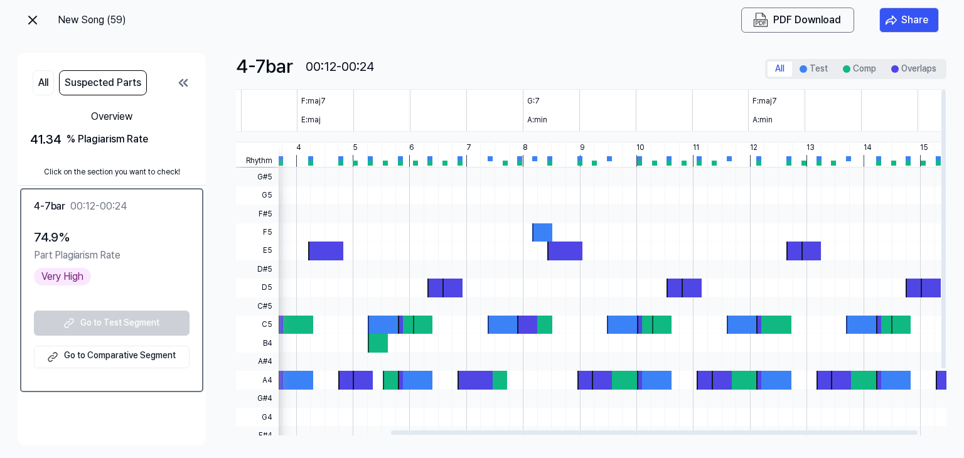
drag, startPoint x: 499, startPoint y: 232, endPoint x: 334, endPoint y: 221, distance: 166.0
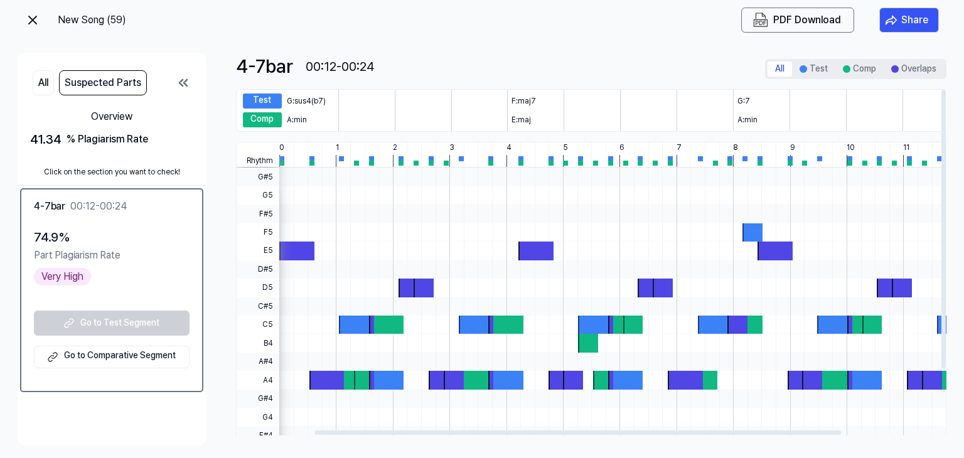
drag, startPoint x: 543, startPoint y: 231, endPoint x: 788, endPoint y: 199, distance: 246.8
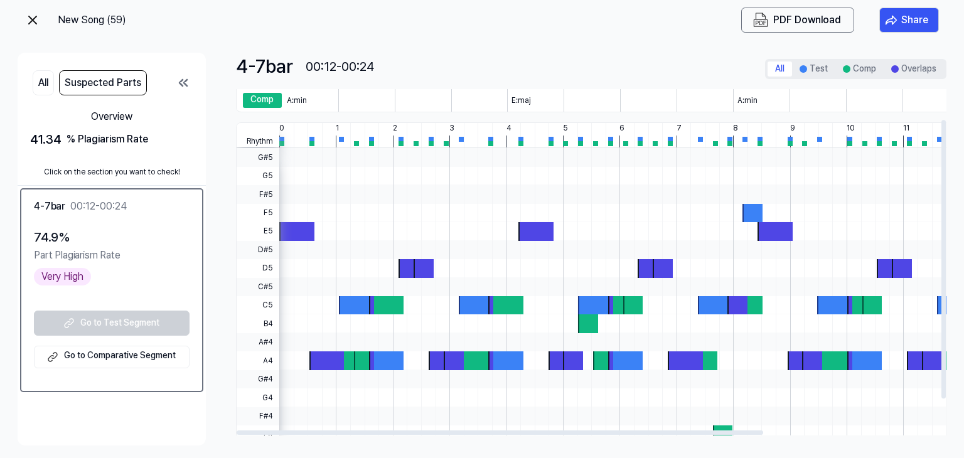
scroll to position [63, 0]
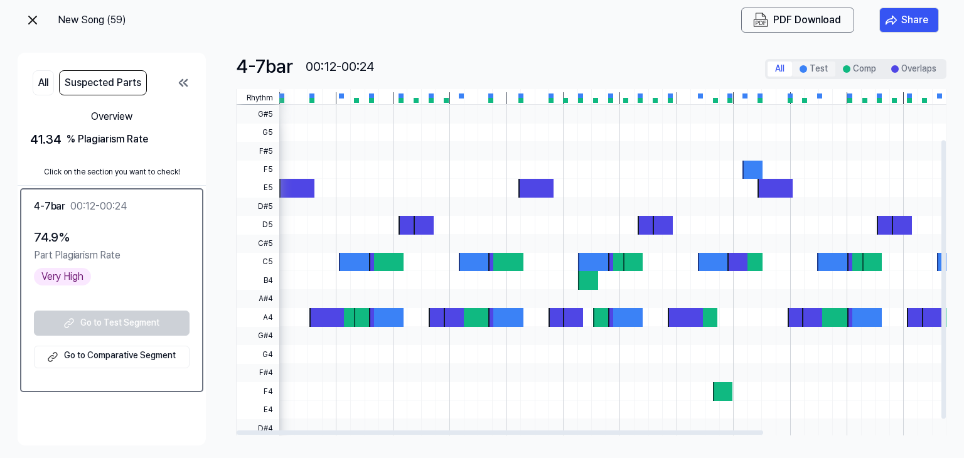
click at [812, 66] on button "Test" at bounding box center [813, 68] width 43 height 15
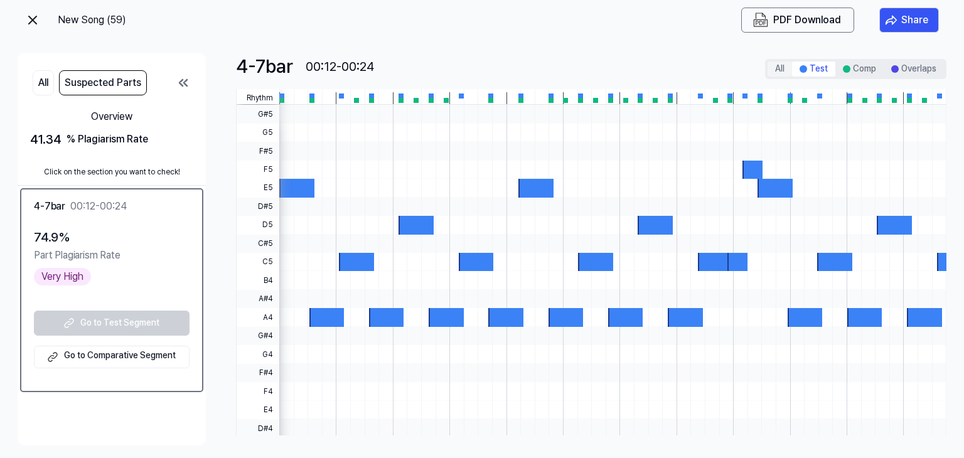
click at [778, 68] on button "All" at bounding box center [779, 68] width 24 height 15
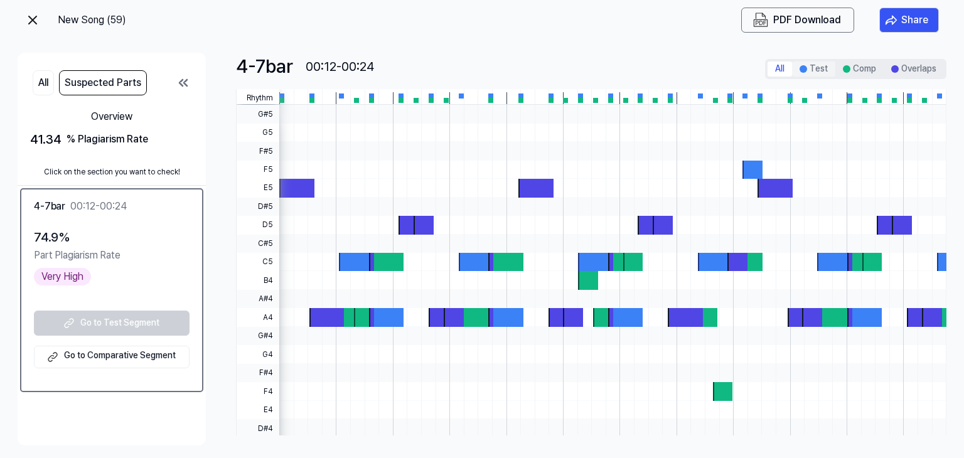
click at [806, 68] on button "Test" at bounding box center [813, 68] width 43 height 15
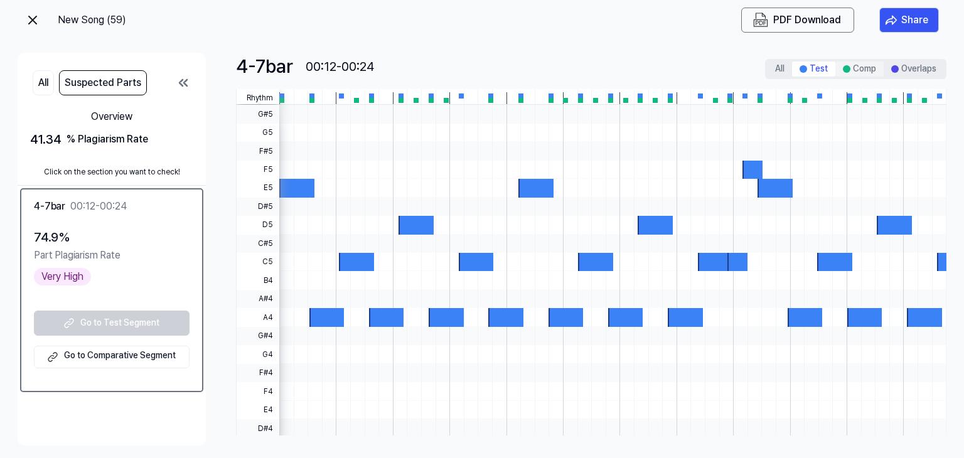
click at [846, 68] on div at bounding box center [847, 69] width 8 height 8
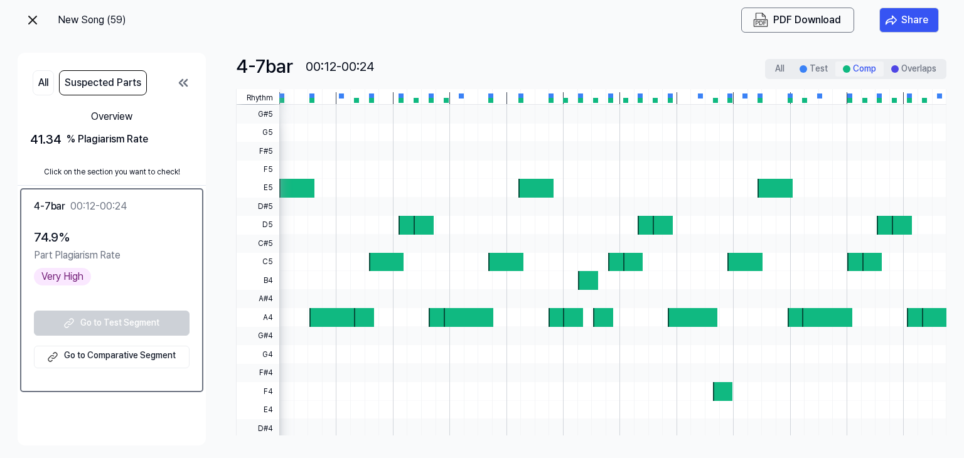
click at [871, 68] on button "Comp" at bounding box center [859, 68] width 48 height 15
click at [61, 254] on div "Part Plagiarism Rate" at bounding box center [112, 255] width 156 height 16
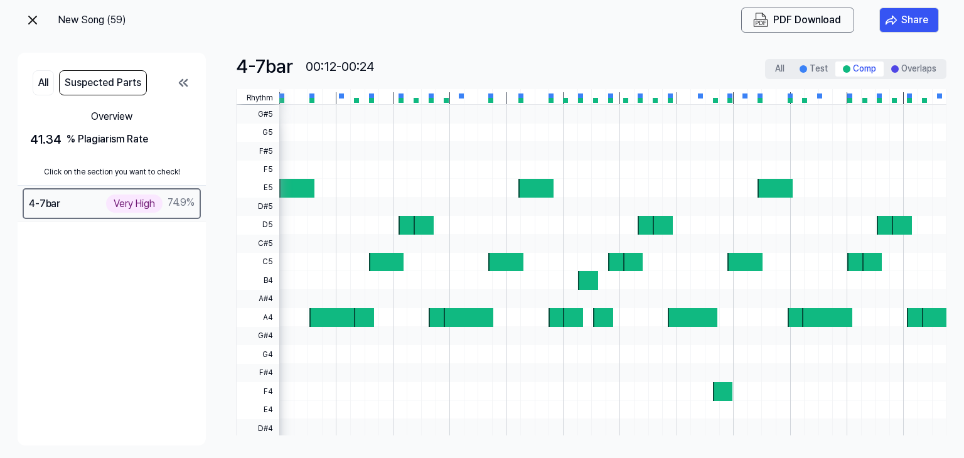
click at [73, 210] on div "4-7 bar Very High 74.9 %" at bounding box center [112, 203] width 166 height 18
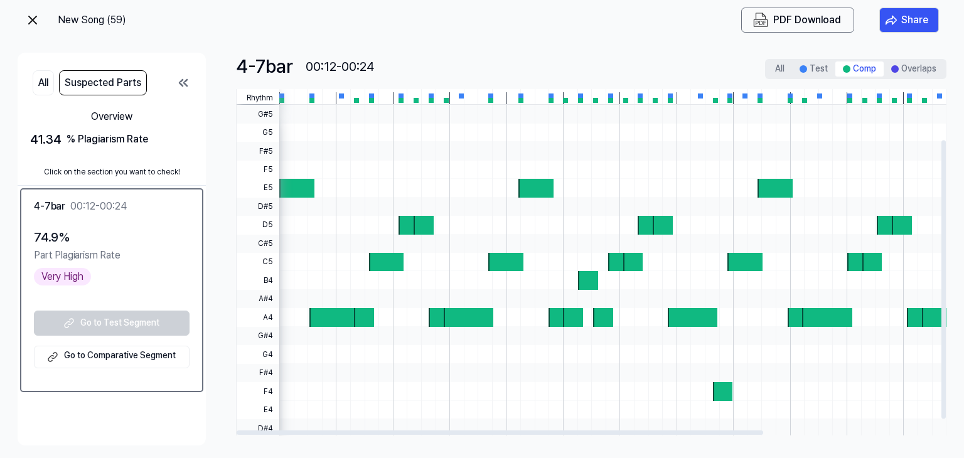
drag, startPoint x: 315, startPoint y: 226, endPoint x: 370, endPoint y: 229, distance: 55.3
drag, startPoint x: 366, startPoint y: 235, endPoint x: 381, endPoint y: 219, distance: 22.2
click at [406, 233] on div at bounding box center [731, 280] width 905 height 351
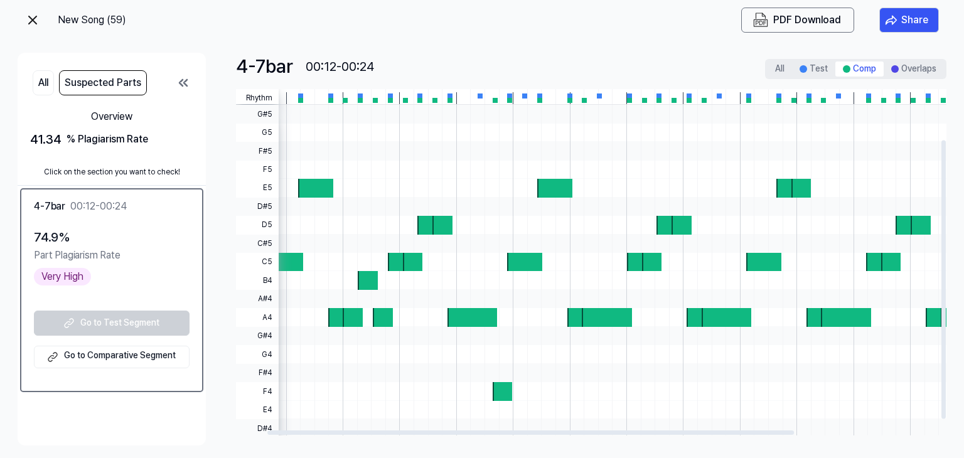
drag, startPoint x: 535, startPoint y: 205, endPoint x: 284, endPoint y: 205, distance: 251.0
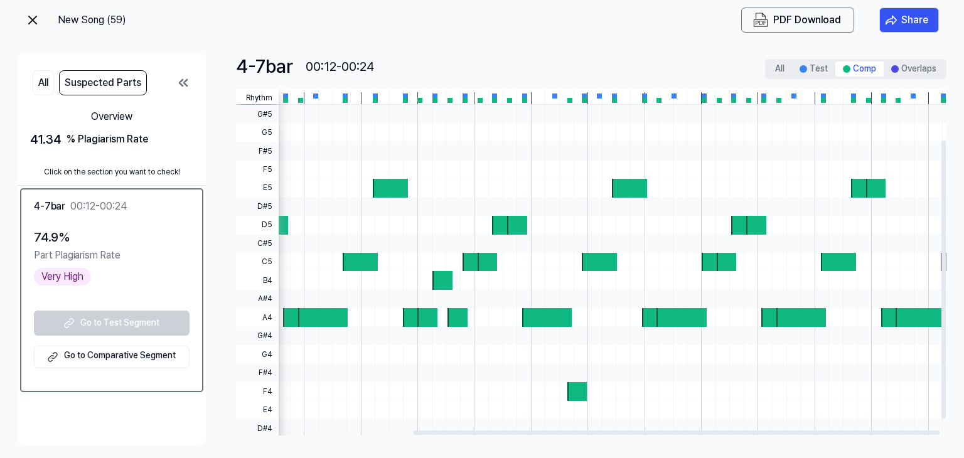
drag, startPoint x: 492, startPoint y: 228, endPoint x: 716, endPoint y: 220, distance: 224.1
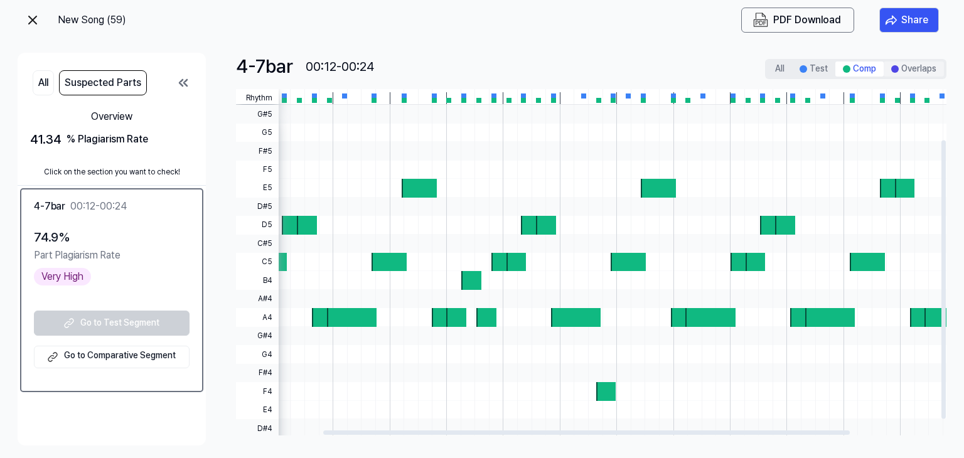
click at [906, 63] on button "Overlaps" at bounding box center [913, 68] width 60 height 15
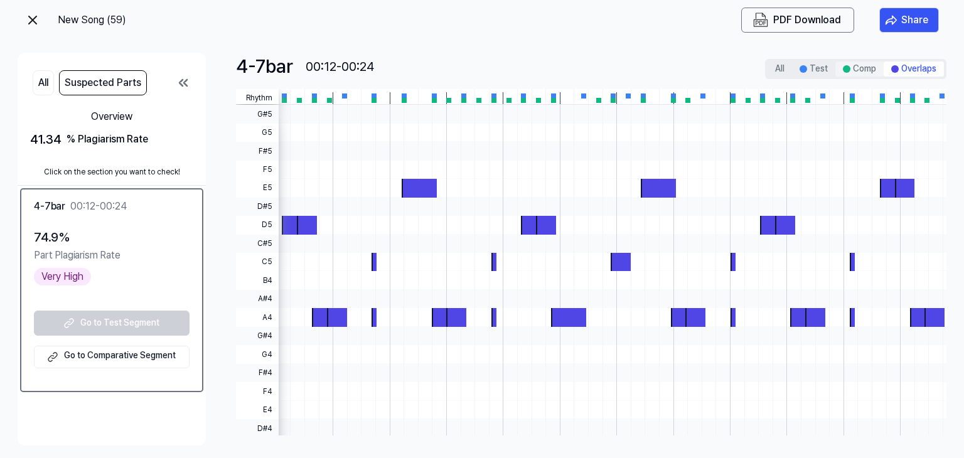
click at [853, 70] on button "Comp" at bounding box center [859, 68] width 48 height 15
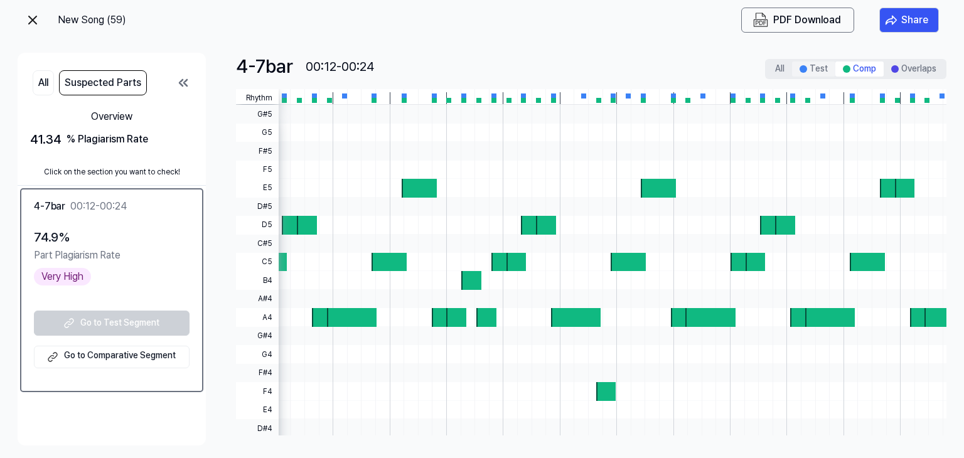
click at [833, 71] on button "Test" at bounding box center [813, 68] width 43 height 15
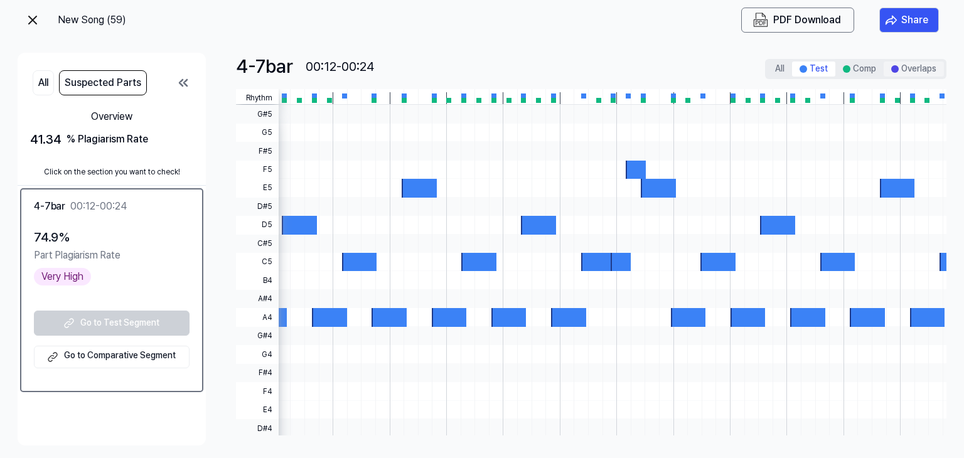
click at [889, 72] on button "Overlaps" at bounding box center [913, 68] width 60 height 15
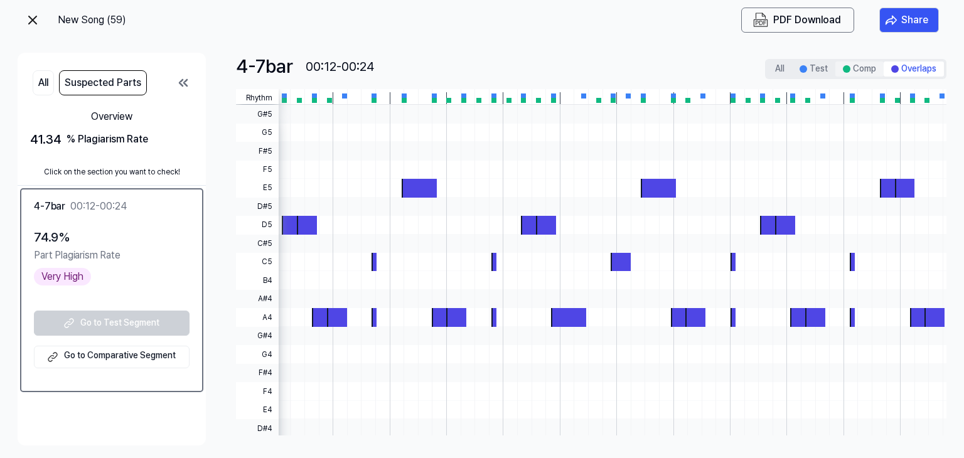
click at [874, 72] on button "Comp" at bounding box center [859, 68] width 48 height 15
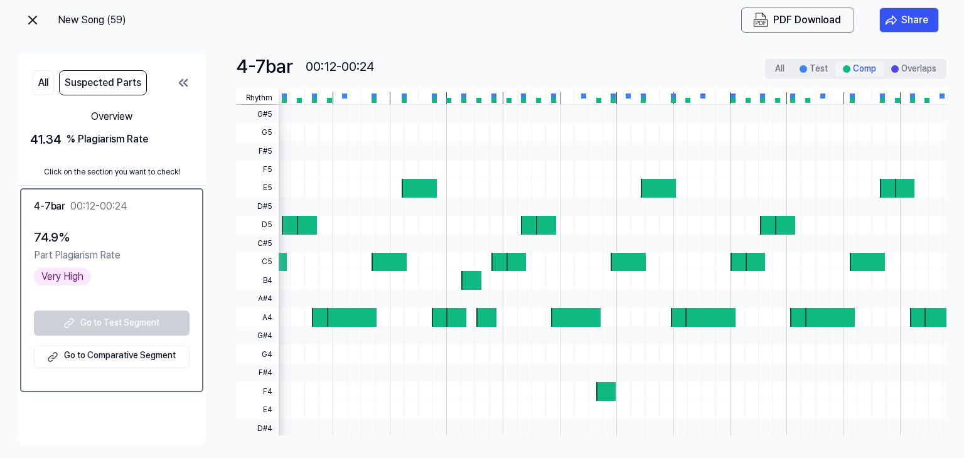
click at [851, 70] on button "Comp" at bounding box center [859, 68] width 48 height 15
click at [841, 70] on button "Comp" at bounding box center [859, 68] width 48 height 15
click at [826, 70] on button "Test" at bounding box center [813, 68] width 43 height 15
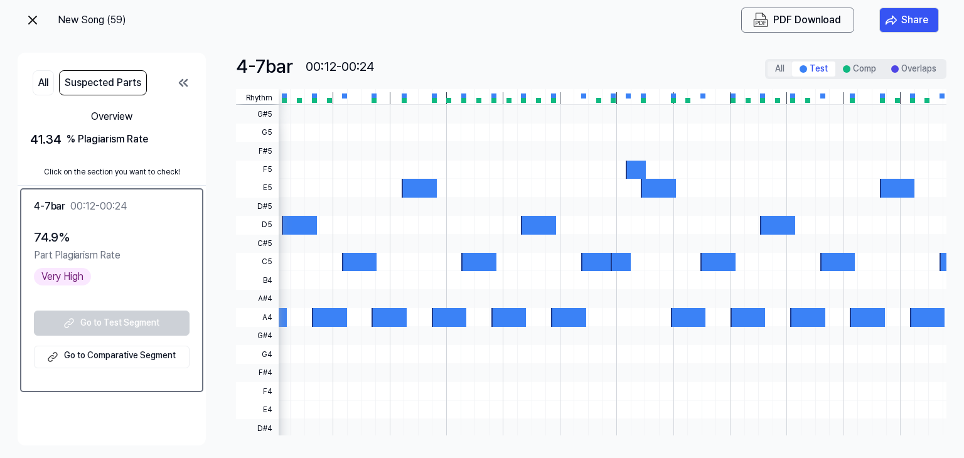
click at [780, 67] on button "All" at bounding box center [779, 68] width 24 height 15
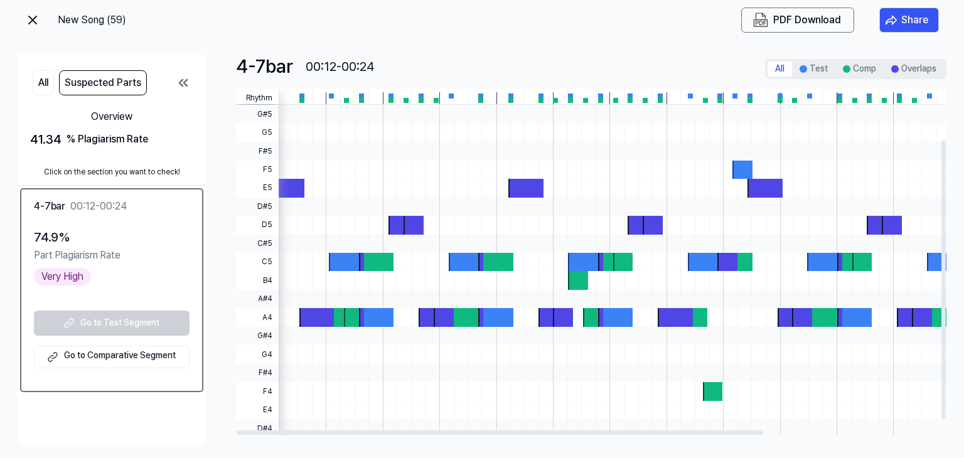
scroll to position [63, 0]
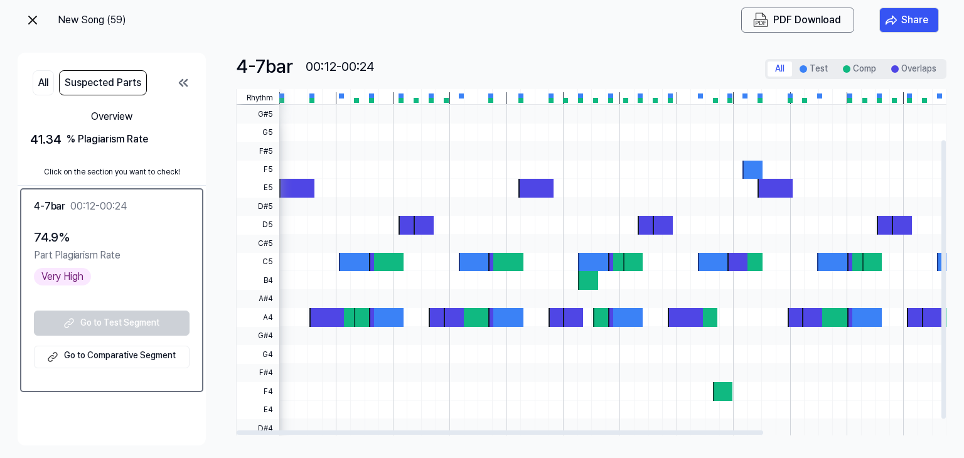
drag, startPoint x: 556, startPoint y: 161, endPoint x: 822, endPoint y: 184, distance: 266.4
click at [44, 83] on button "All" at bounding box center [43, 82] width 21 height 25
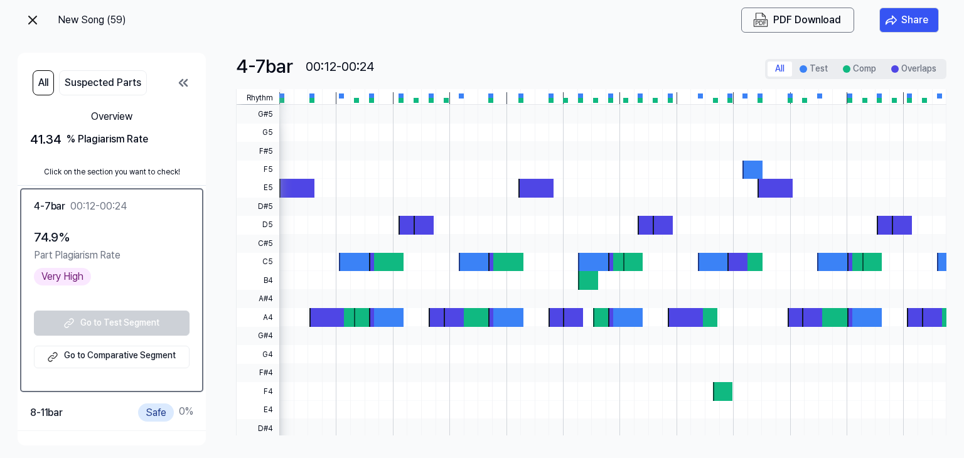
click at [36, 20] on img at bounding box center [32, 20] width 15 height 15
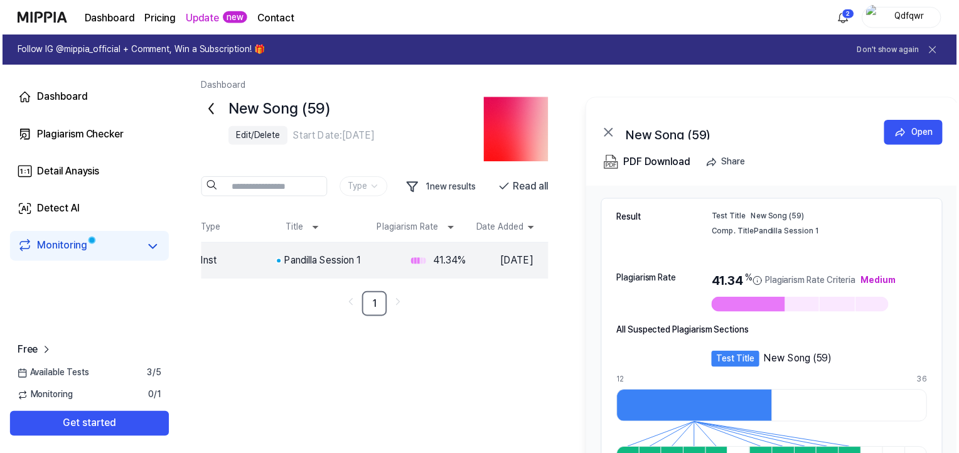
scroll to position [125, 0]
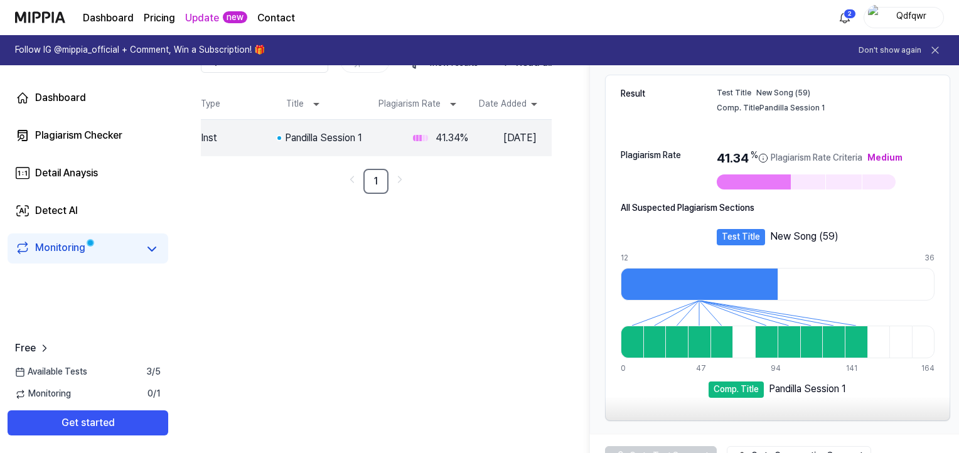
click at [136, 248] on link "Monitoring" at bounding box center [76, 249] width 123 height 18
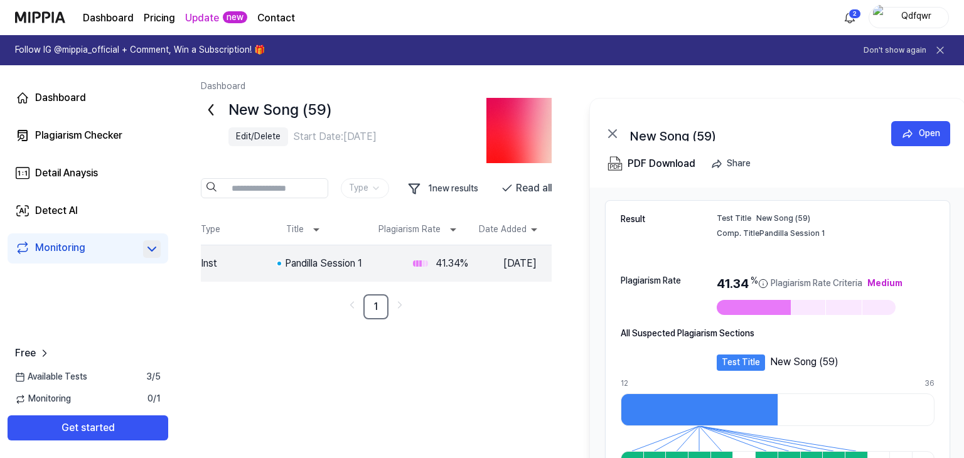
click at [143, 252] on button at bounding box center [152, 249] width 18 height 18
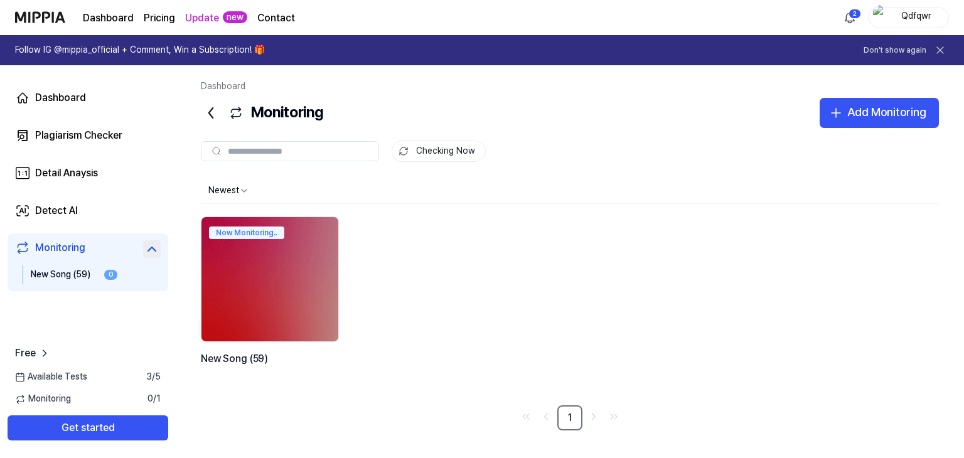
click at [144, 252] on icon at bounding box center [151, 249] width 15 height 15
click at [119, 224] on link "Detect AI" at bounding box center [88, 211] width 161 height 30
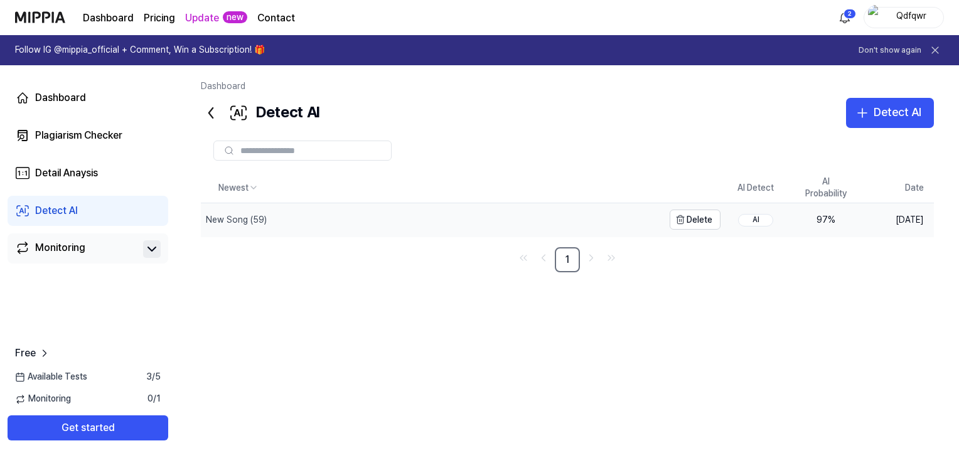
click at [599, 219] on div "New Song (59)" at bounding box center [432, 219] width 462 height 33
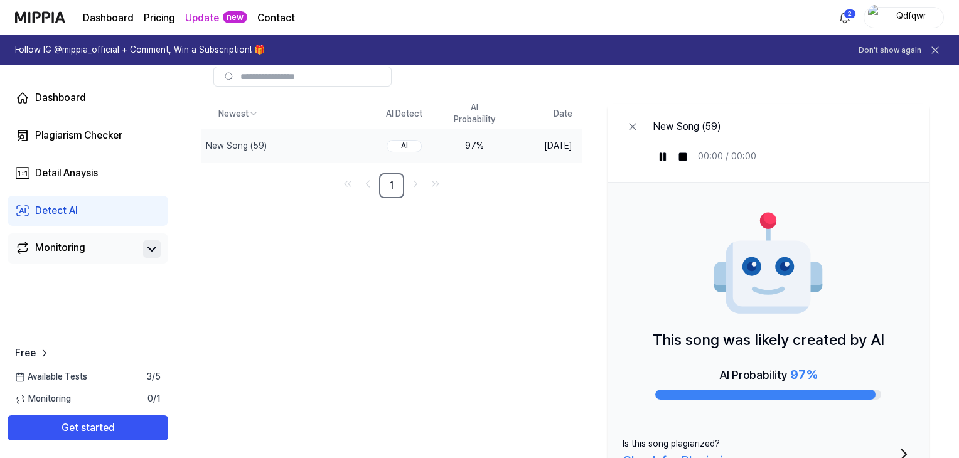
scroll to position [104, 0]
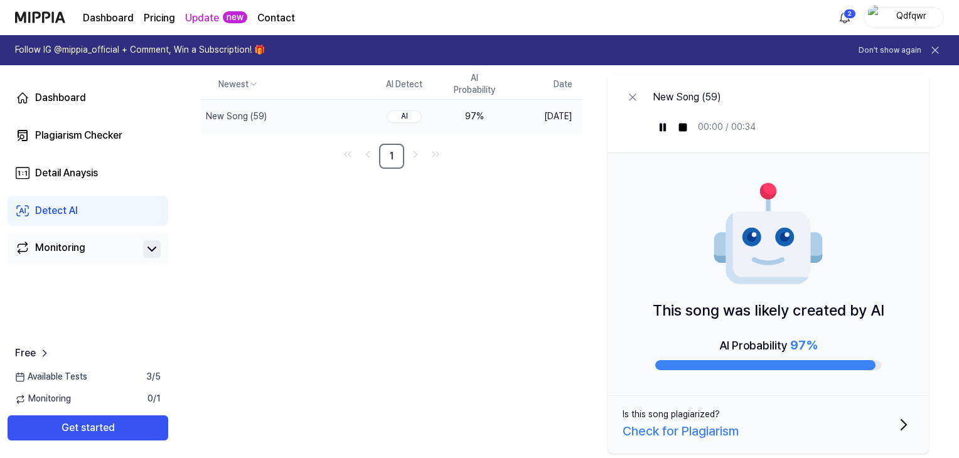
drag, startPoint x: 886, startPoint y: 307, endPoint x: 700, endPoint y: 314, distance: 185.8
click at [721, 314] on div "This song was likely created by AI AI Probability 97 %" at bounding box center [767, 274] width 321 height 243
drag, startPoint x: 654, startPoint y: 309, endPoint x: 811, endPoint y: 312, distance: 156.9
click at [811, 312] on p "This song was likely created by AI" at bounding box center [768, 311] width 232 height 24
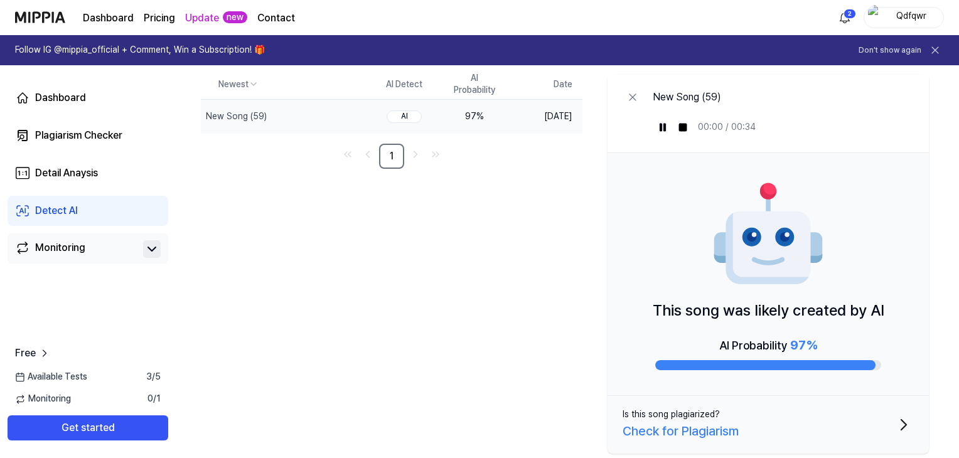
click at [811, 312] on p "This song was likely created by AI" at bounding box center [768, 311] width 232 height 24
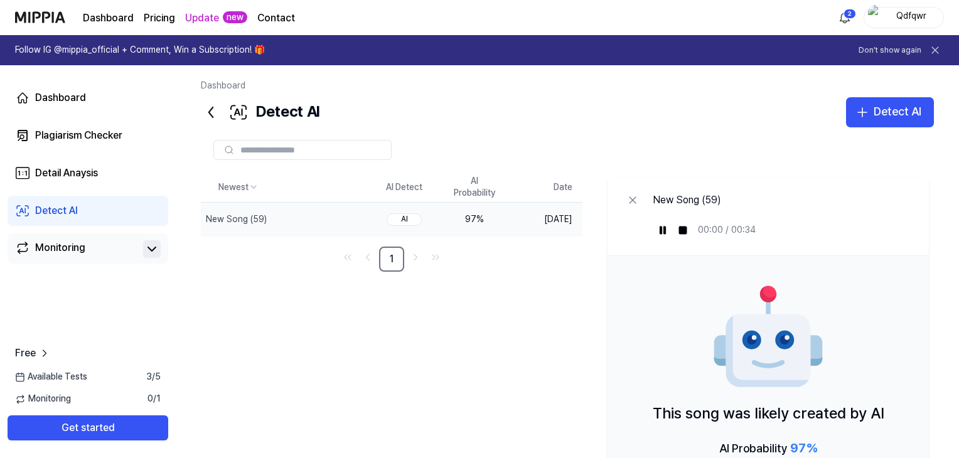
scroll to position [0, 0]
click at [668, 228] on button at bounding box center [662, 231] width 20 height 20
click at [667, 232] on icon at bounding box center [663, 231] width 10 height 10
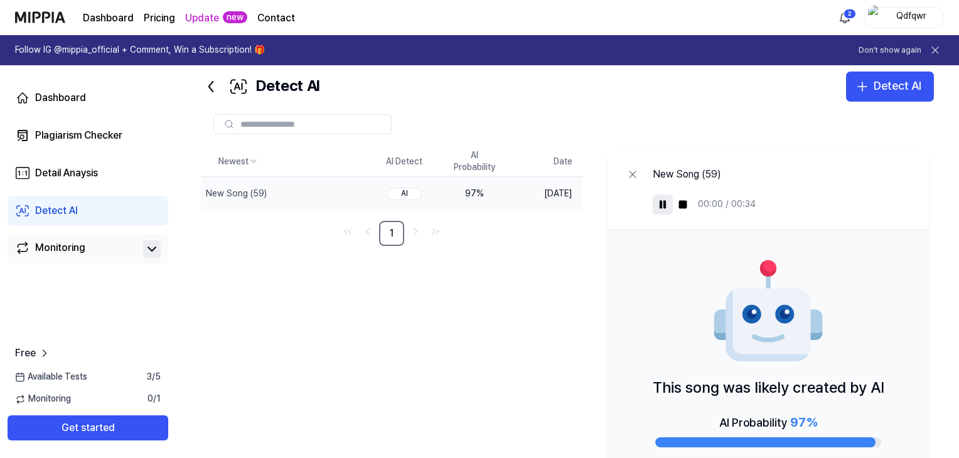
scroll to position [104, 0]
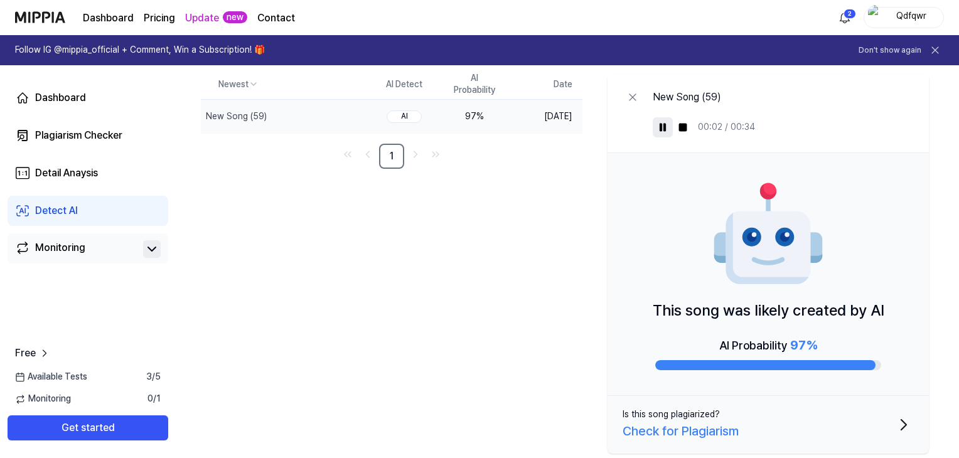
drag, startPoint x: 885, startPoint y: 311, endPoint x: 685, endPoint y: 310, distance: 199.5
click at [685, 310] on div "This song was likely created by AI AI Probability 97 %" at bounding box center [767, 274] width 321 height 243
click at [659, 312] on p "This song was likely created by AI" at bounding box center [768, 311] width 232 height 24
drag, startPoint x: 647, startPoint y: 310, endPoint x: 757, endPoint y: 313, distance: 109.8
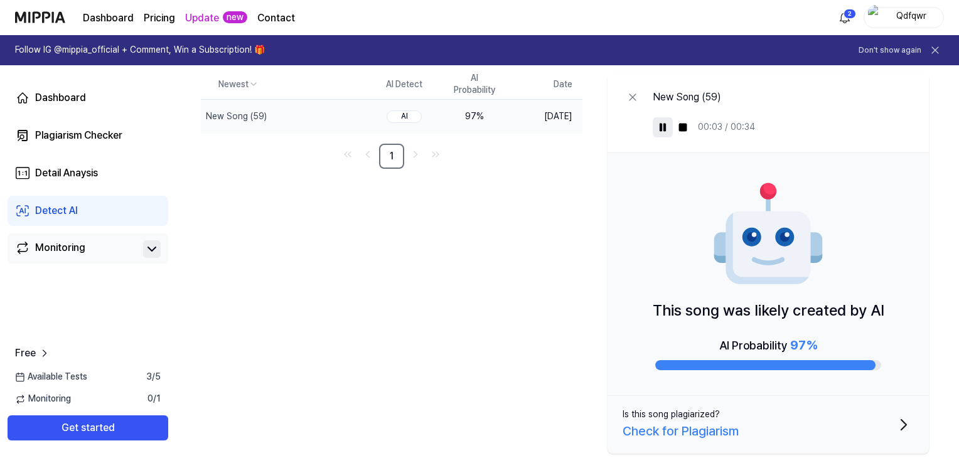
click at [755, 313] on div "This song was likely created by AI AI Probability 97 %" at bounding box center [767, 274] width 321 height 243
click at [757, 313] on p "This song was likely created by AI" at bounding box center [768, 311] width 232 height 24
click at [777, 316] on p "This song was likely created by AI" at bounding box center [768, 311] width 232 height 24
click at [785, 322] on p "This song was likely created by AI" at bounding box center [768, 311] width 232 height 24
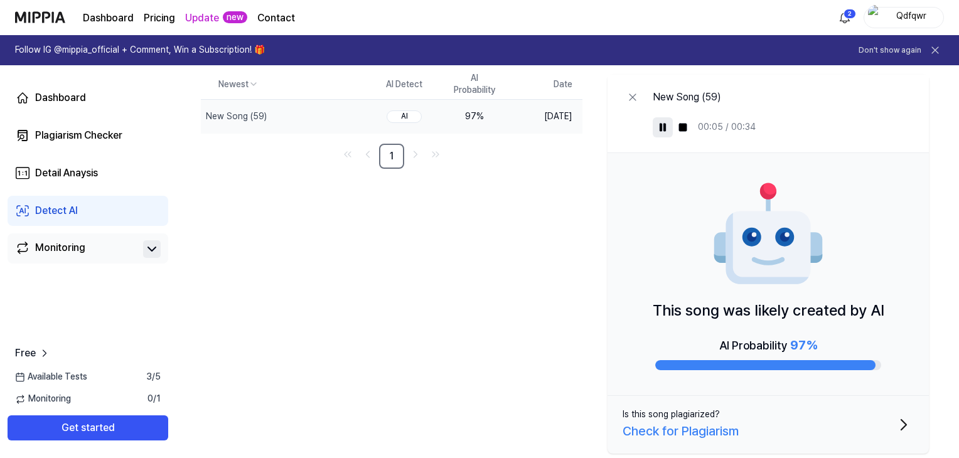
drag, startPoint x: 764, startPoint y: 348, endPoint x: 737, endPoint y: 344, distance: 27.2
click at [753, 347] on div "AI Probability 97 %" at bounding box center [768, 345] width 98 height 20
drag, startPoint x: 730, startPoint y: 344, endPoint x: 720, endPoint y: 343, distance: 9.4
click at [729, 344] on div "AI Probability 97 %" at bounding box center [768, 345] width 98 height 20
click at [720, 343] on div "AI Probability 97 %" at bounding box center [768, 345] width 98 height 20
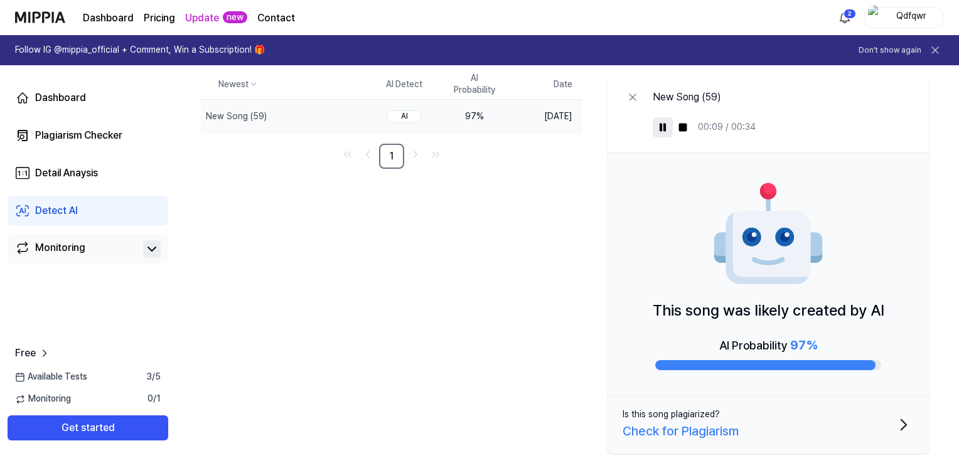
click at [899, 416] on icon "button" at bounding box center [903, 425] width 20 height 20
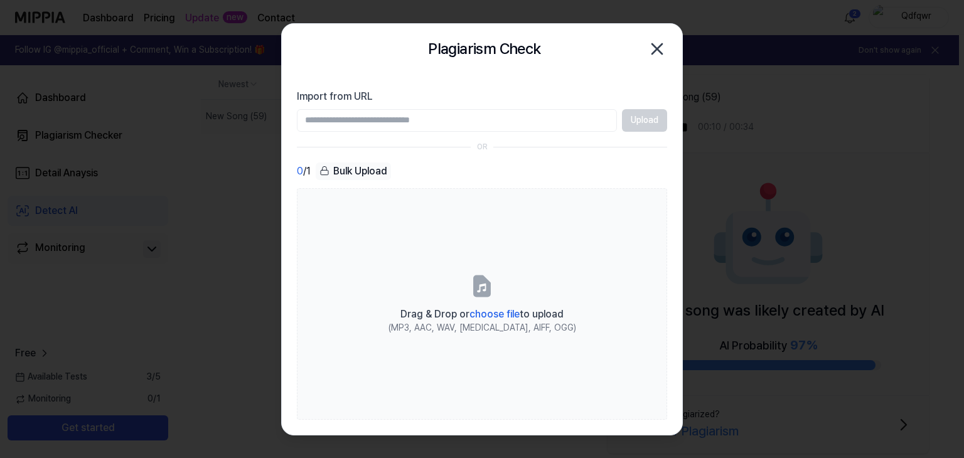
click at [801, 339] on div at bounding box center [482, 229] width 964 height 458
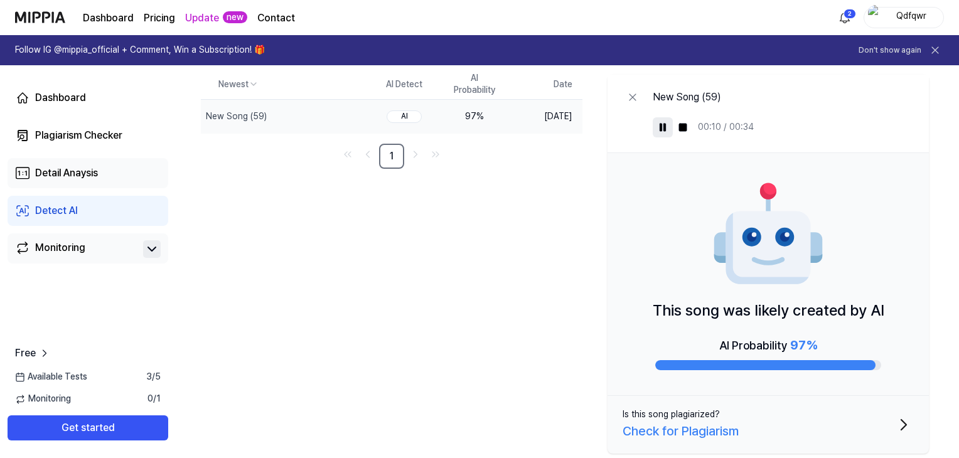
click at [97, 179] on div "Detail Anaysis" at bounding box center [66, 173] width 63 height 15
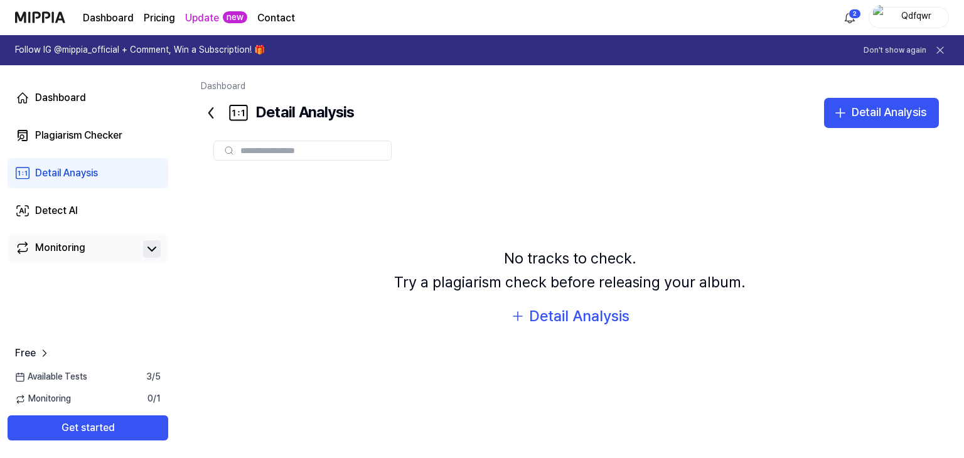
click at [104, 247] on link "Monitoring" at bounding box center [76, 249] width 123 height 18
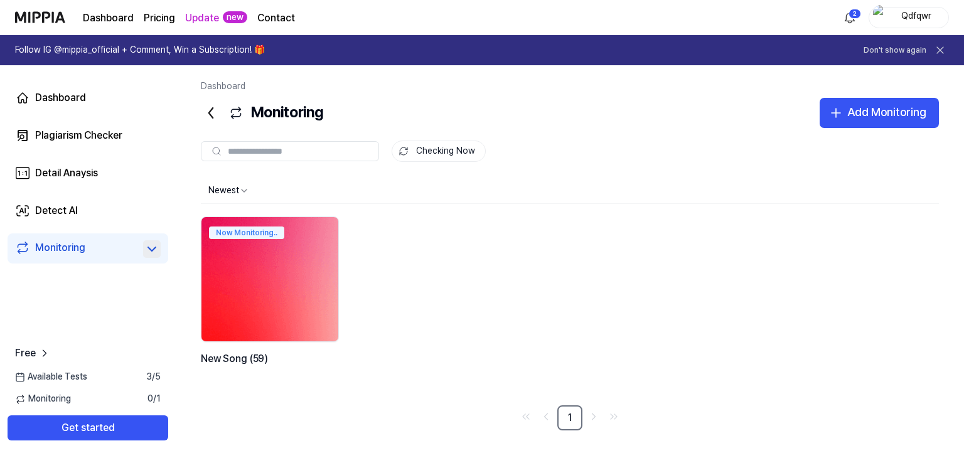
click at [251, 259] on img at bounding box center [269, 279] width 151 height 137
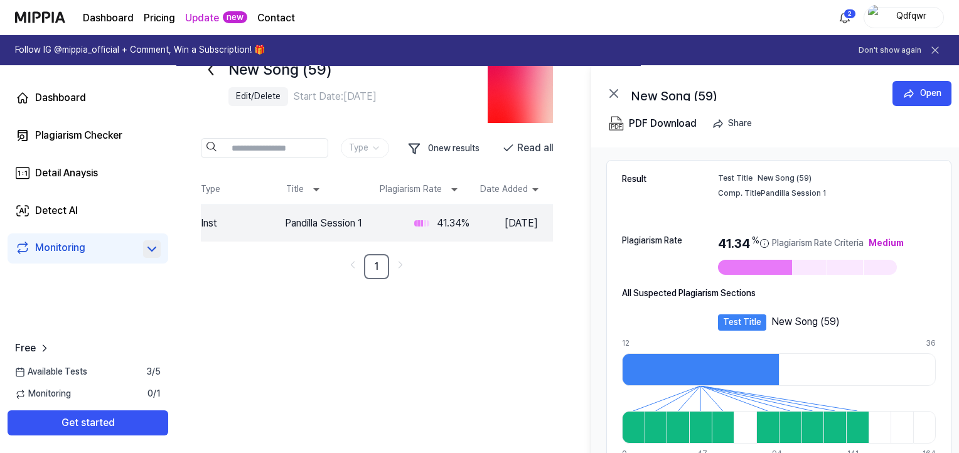
scroll to position [157, 0]
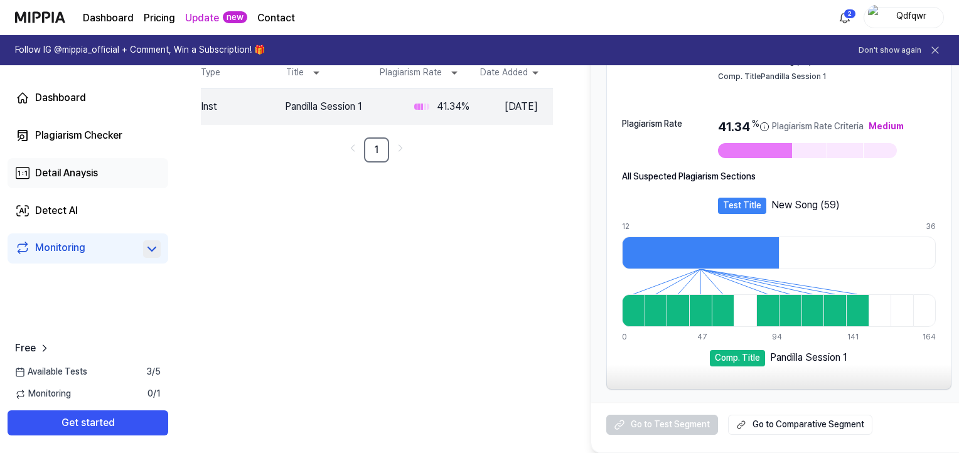
click at [80, 181] on link "Detail Anaysis" at bounding box center [88, 173] width 161 height 30
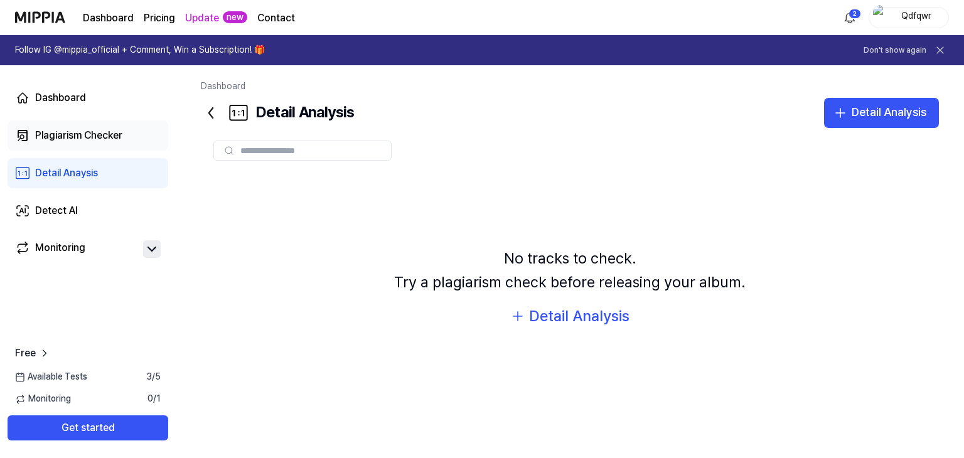
click at [98, 141] on div "Plagiarism Checker" at bounding box center [78, 135] width 87 height 15
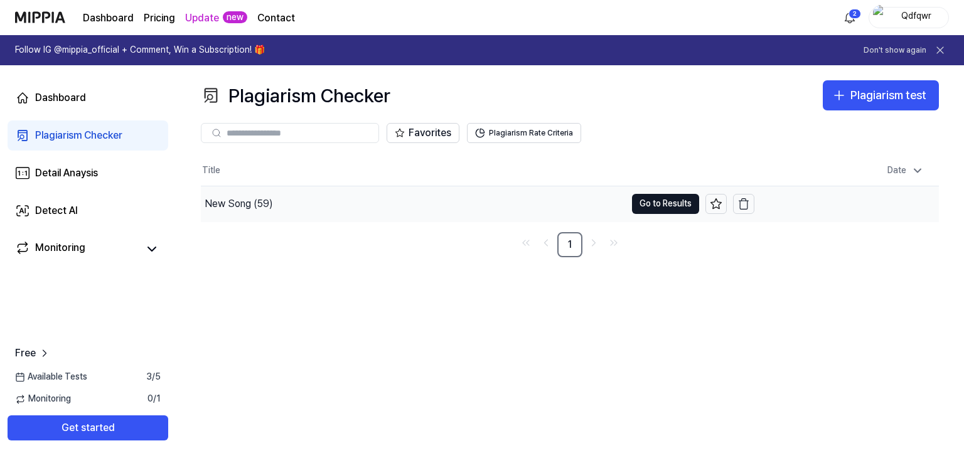
click at [402, 206] on div "New Song (59)" at bounding box center [413, 203] width 425 height 35
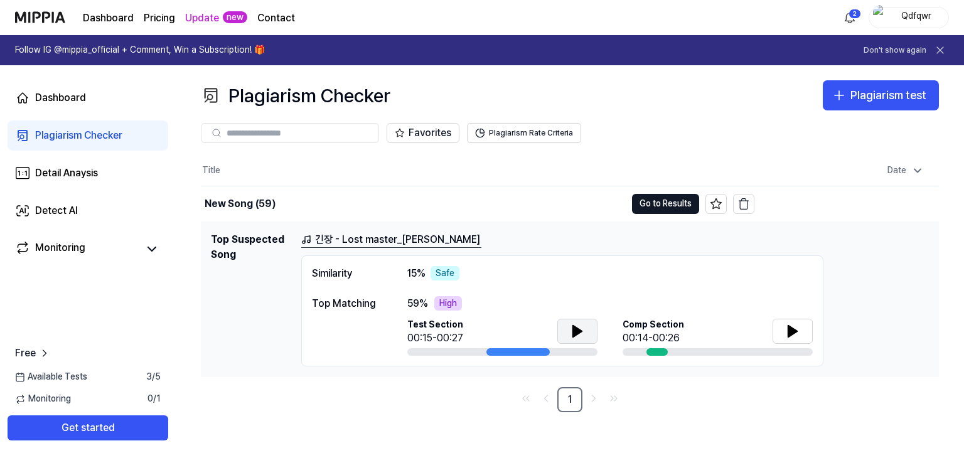
click at [567, 330] on button at bounding box center [577, 331] width 40 height 25
click at [797, 324] on icon at bounding box center [792, 331] width 15 height 15
click at [795, 327] on icon at bounding box center [795, 331] width 3 height 10
